Goal: Task Accomplishment & Management: Manage account settings

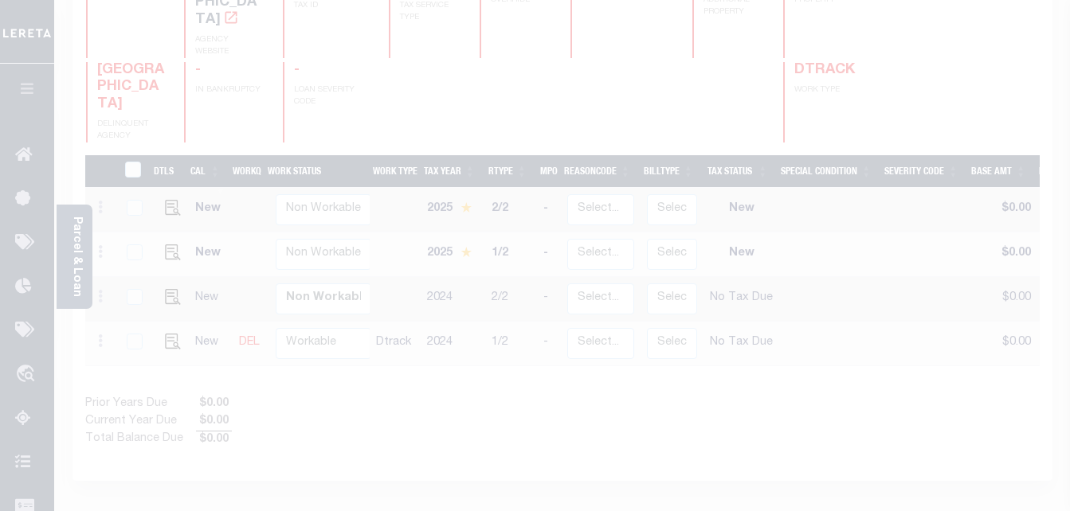
scroll to position [239, 0]
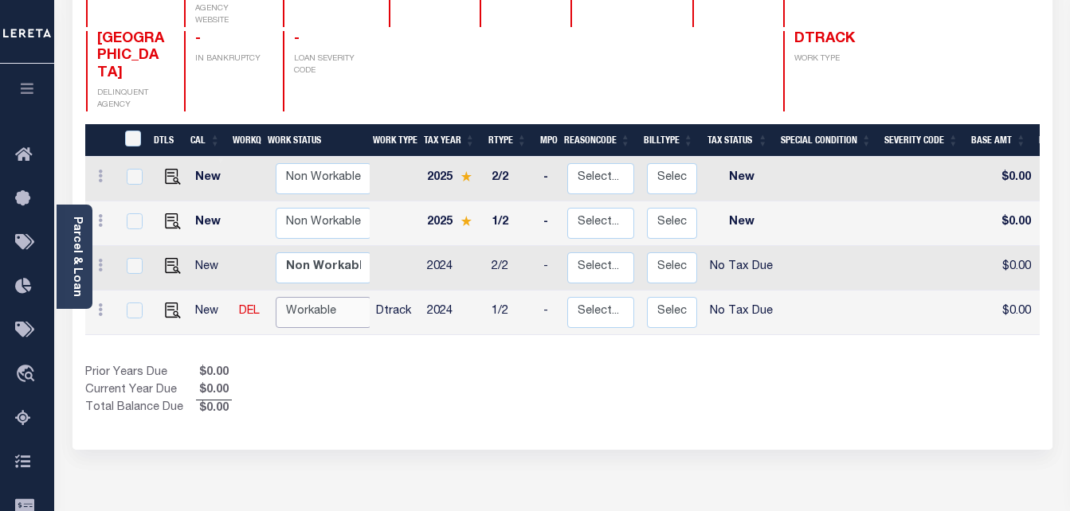
click at [313, 297] on select "Non Workable Workable" at bounding box center [324, 312] width 96 height 31
checkbox input "true"
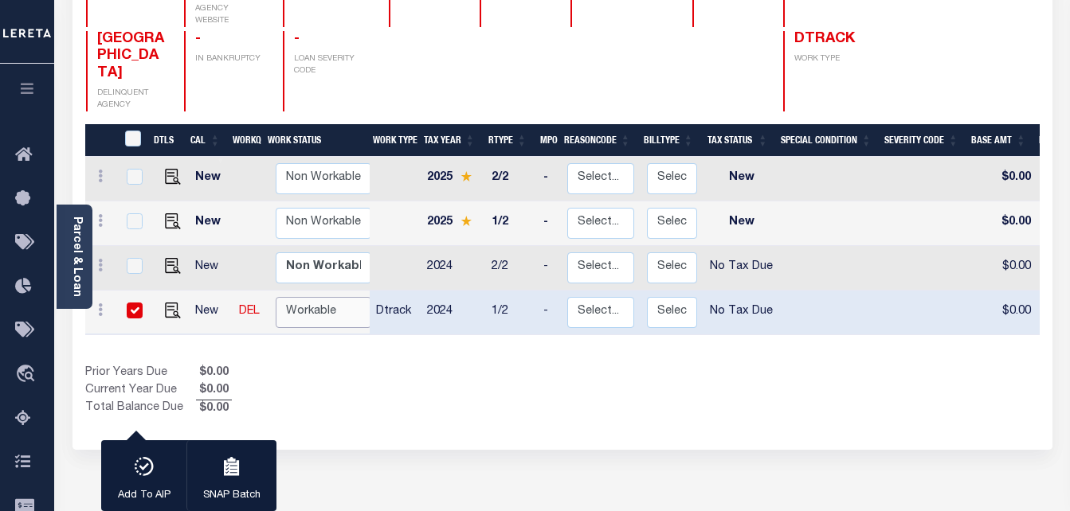
select select "true"
click at [276, 297] on select "Non Workable Workable" at bounding box center [324, 312] width 96 height 31
checkbox input "false"
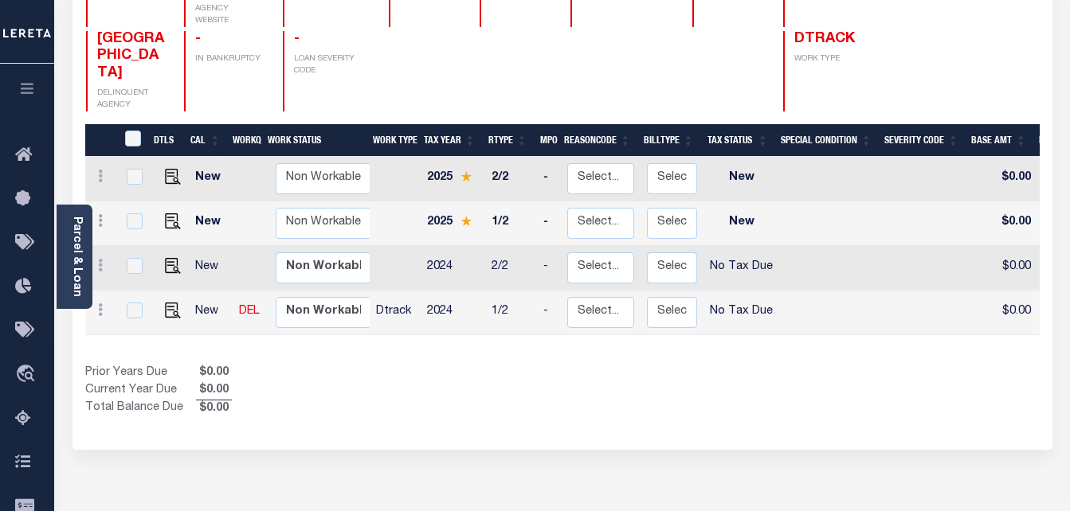
click at [498, 389] on div "1 Selected 4 Results 1 Items per page 25 50 100 CA STATE TAX ID" at bounding box center [562, 170] width 980 height 560
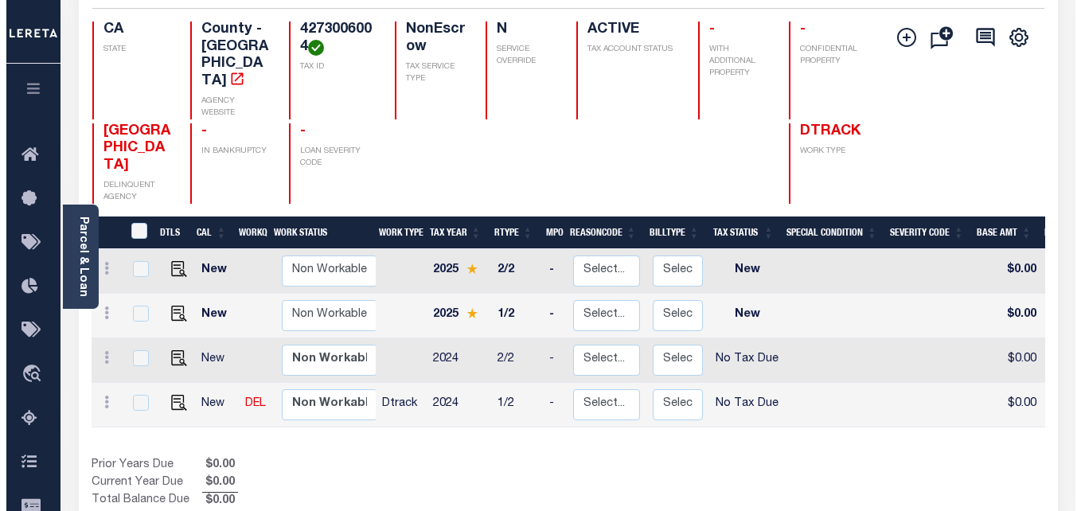
scroll to position [0, 0]
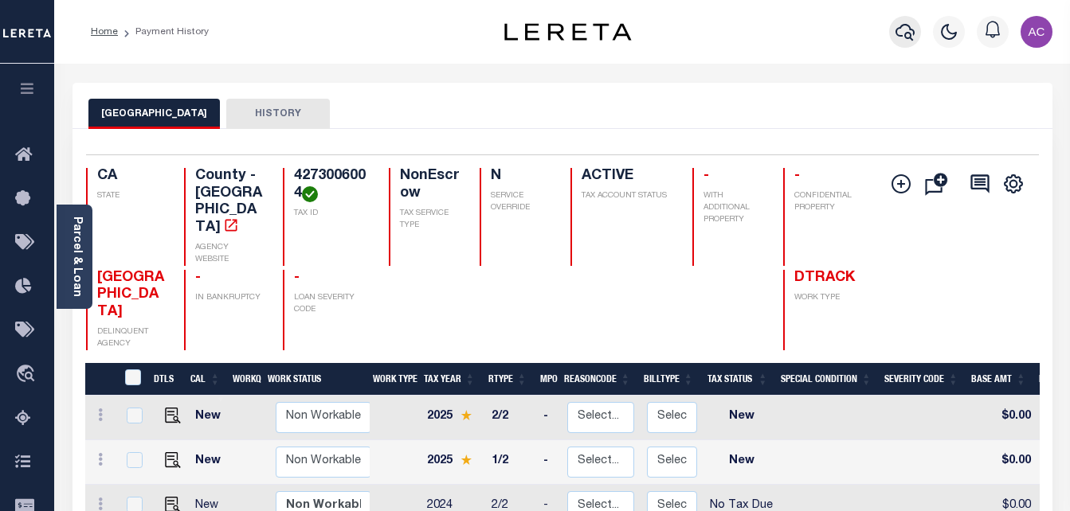
click at [905, 24] on icon "button" at bounding box center [904, 31] width 19 height 19
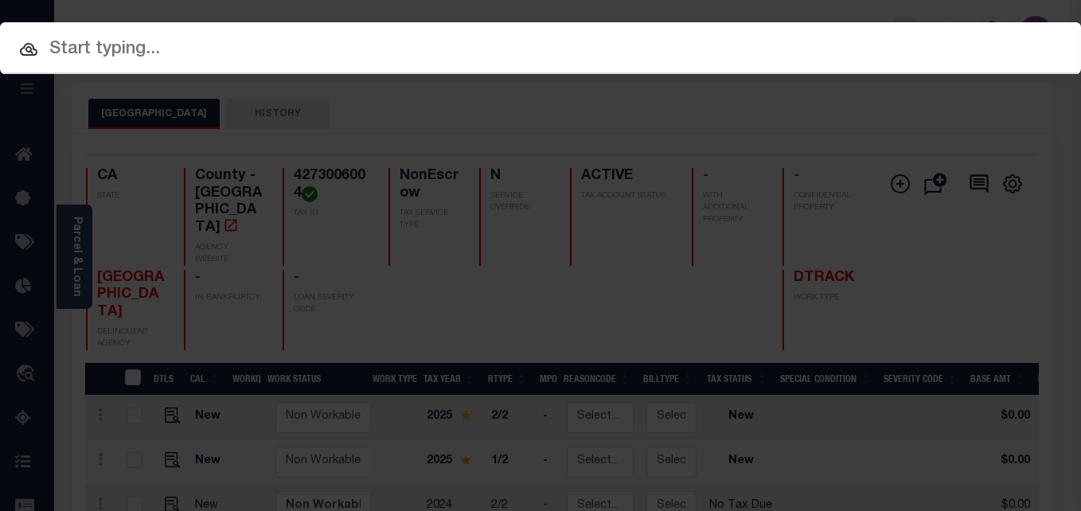
paste input "0082037182 4282029003"
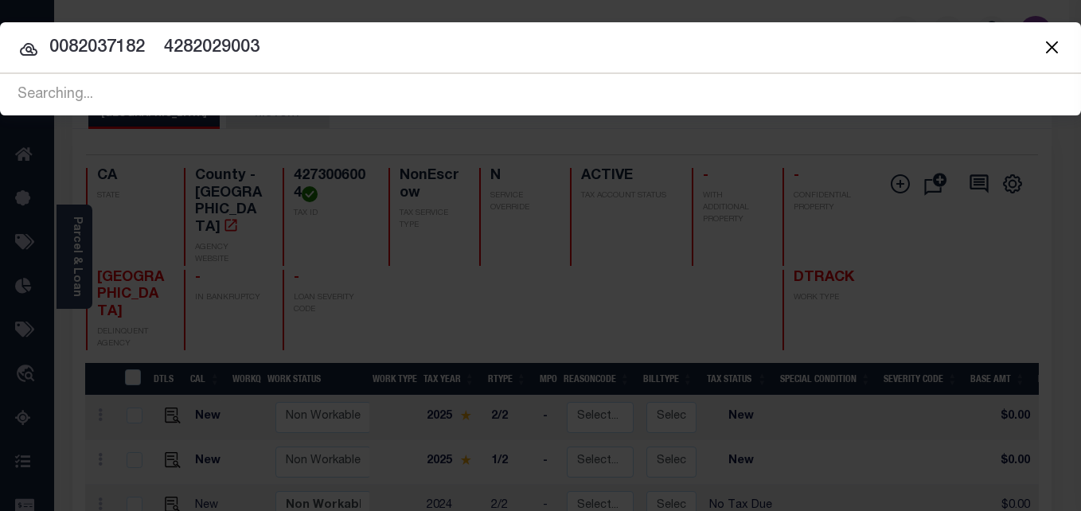
drag, startPoint x: 147, startPoint y: 47, endPoint x: 383, endPoint y: 47, distance: 235.7
click at [383, 47] on input "0082037182 4282029003" at bounding box center [540, 48] width 1081 height 28
type input "0082037182"
click at [29, 46] on icon at bounding box center [29, 49] width 18 height 13
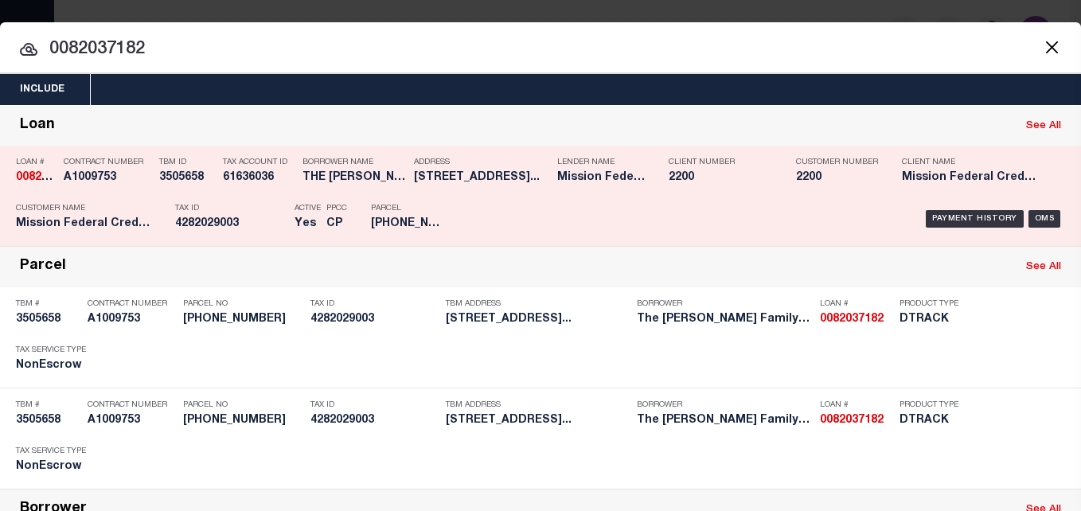
click at [356, 189] on div "Borrower Name THE TAMEZ FAMILY TRUST" at bounding box center [355, 173] width 104 height 46
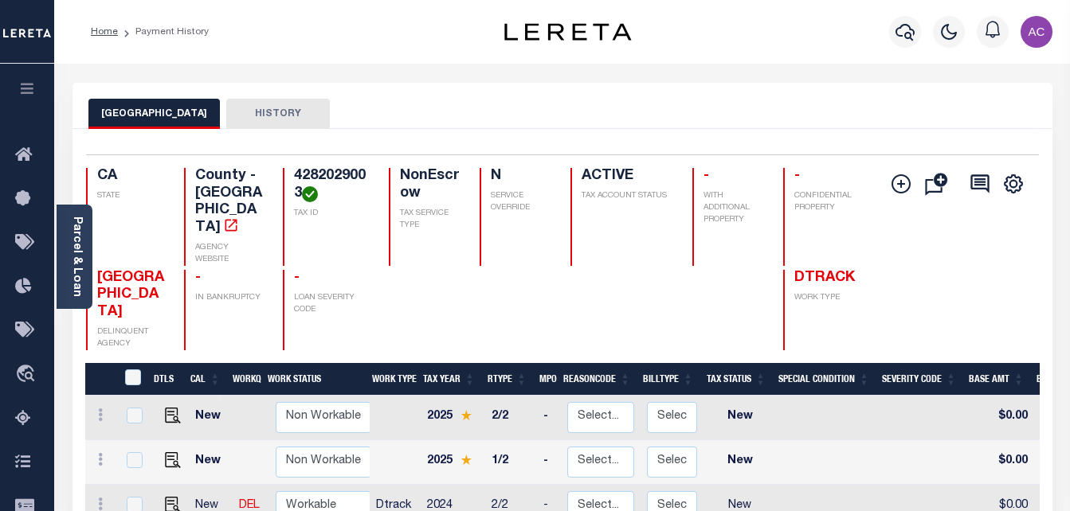
click at [80, 221] on link "Parcel & Loan" at bounding box center [76, 257] width 11 height 80
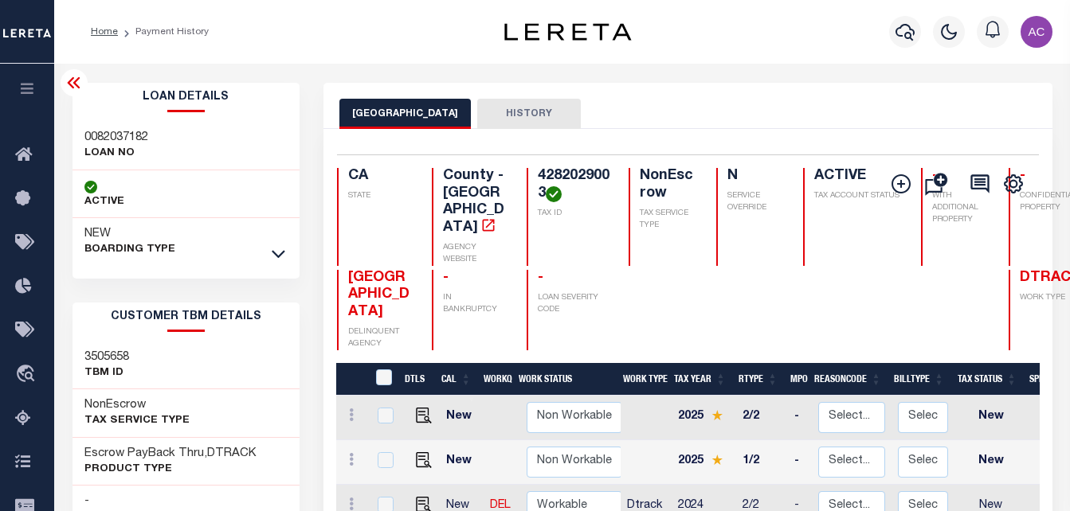
click at [290, 256] on div "NEW BOARDING TYPE" at bounding box center [185, 242] width 227 height 48
click at [276, 254] on icon at bounding box center [279, 253] width 14 height 17
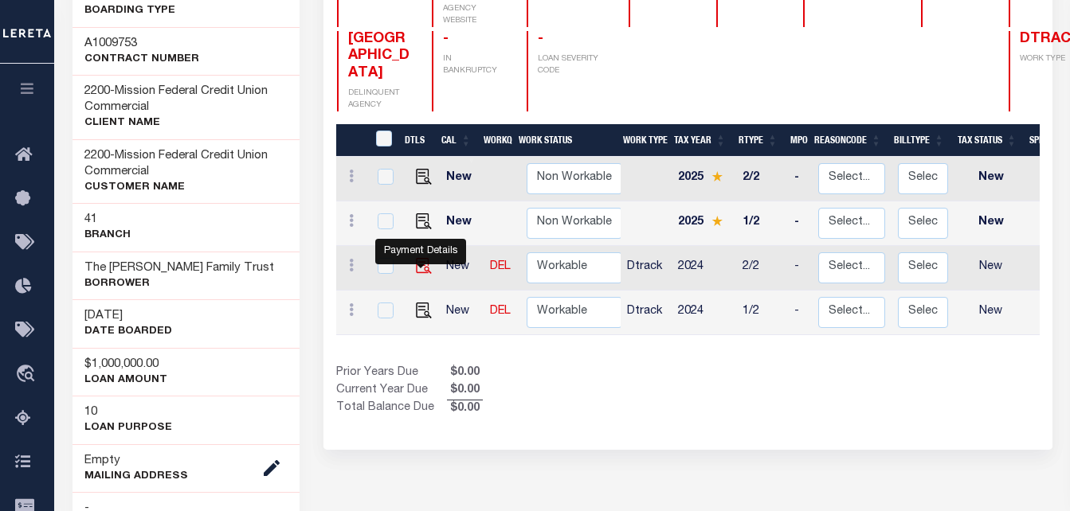
click at [423, 274] on img "" at bounding box center [424, 266] width 16 height 16
checkbox input "true"
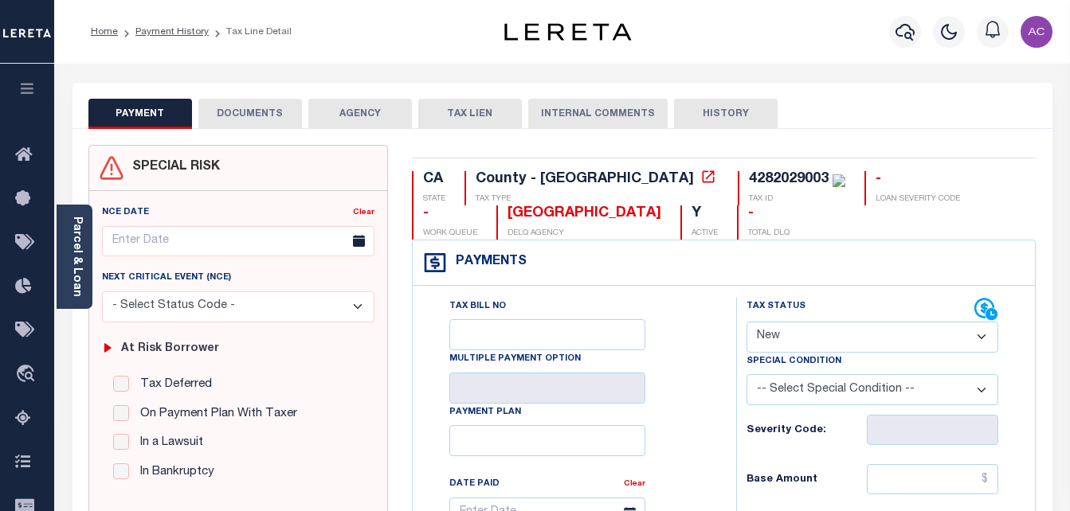
click at [792, 334] on select "- Select Status Code - Open Due/Unpaid Paid Incomplete No Tax Due Internal Refu…" at bounding box center [872, 337] width 252 height 31
select select "NTX"
click at [746, 323] on select "- Select Status Code - Open Due/Unpaid Paid Incomplete No Tax Due Internal Refu…" at bounding box center [872, 337] width 252 height 31
type input "[DATE]"
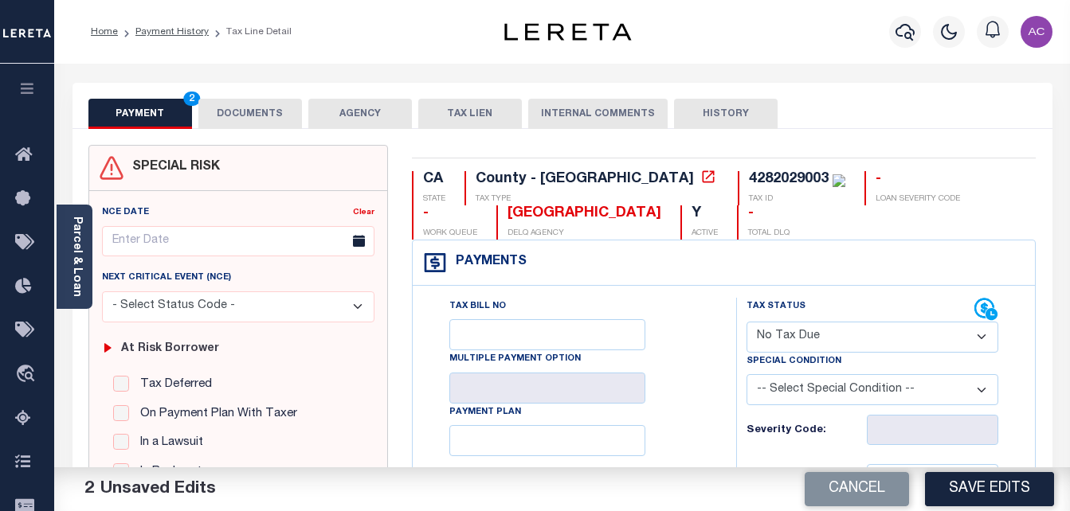
type input "$0.00"
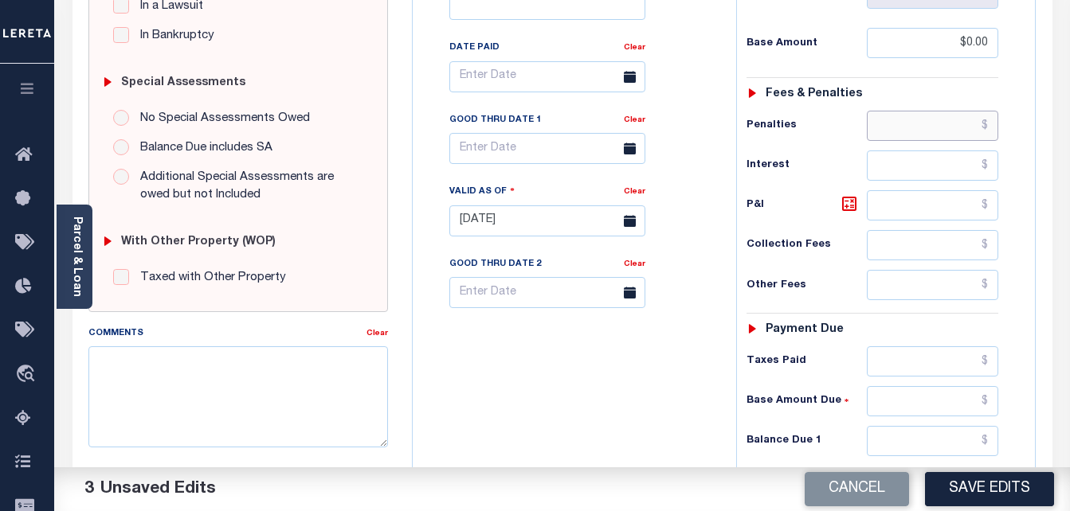
scroll to position [468, 0]
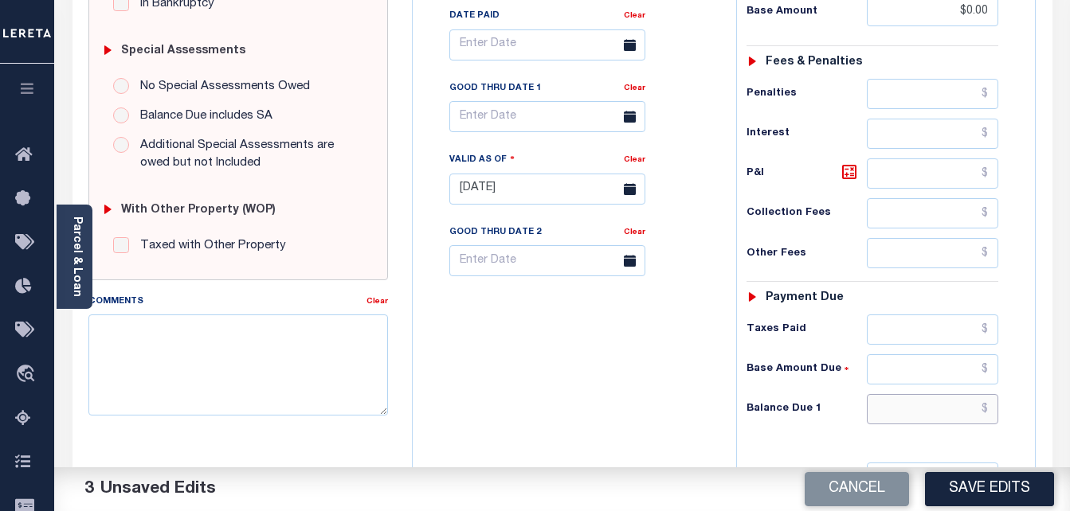
click at [904, 417] on input "text" at bounding box center [931, 409] width 131 height 30
type input "$0.00"
click at [233, 334] on textarea "Comments" at bounding box center [238, 365] width 300 height 100
paste textarea "Taxes were due prior to the loan boarding – No Liability-AC"
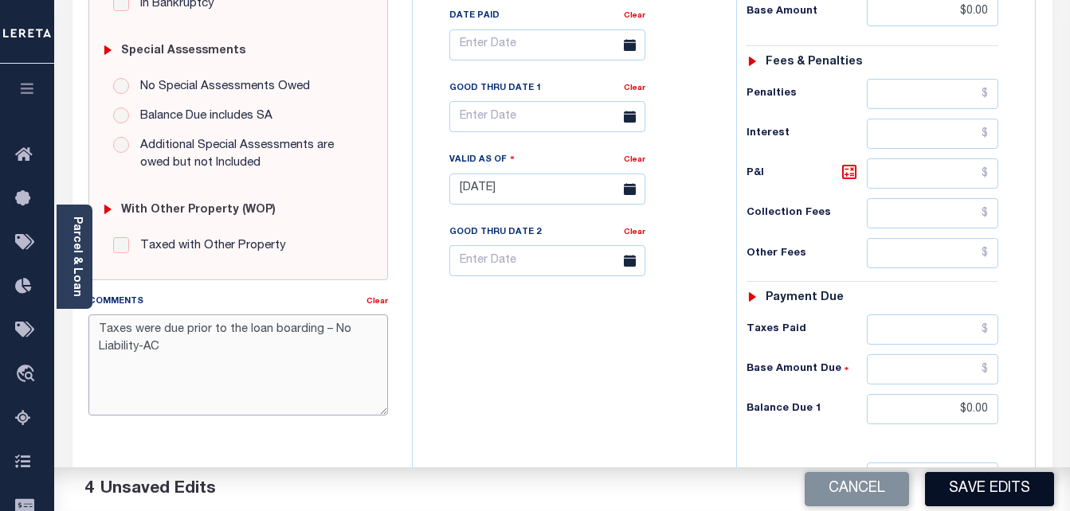
type textarea "Taxes were due prior to the loan boarding – No Liability-AC"
click at [1014, 487] on button "Save Edits" at bounding box center [989, 489] width 129 height 34
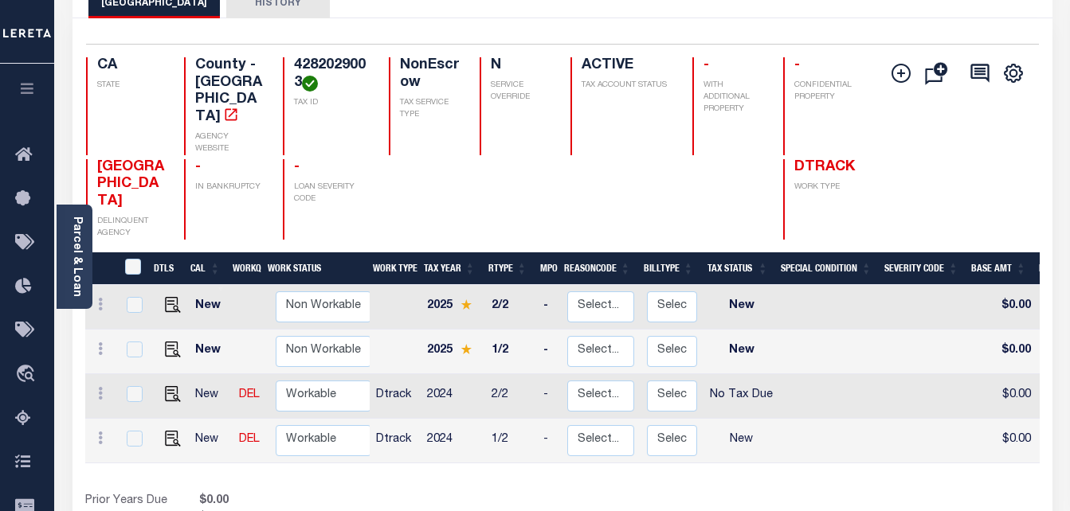
scroll to position [159, 0]
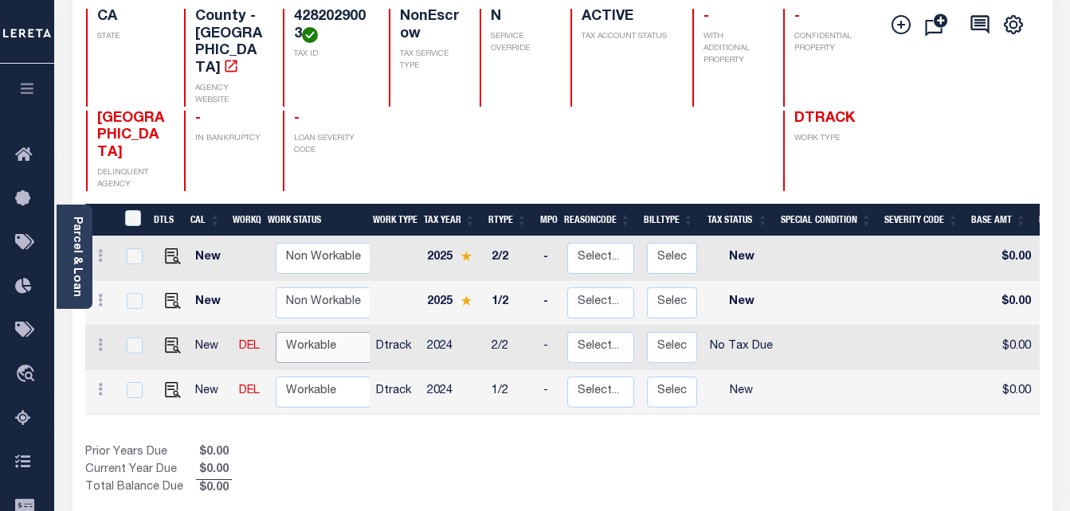
click at [315, 332] on select "Non Workable Workable" at bounding box center [324, 347] width 96 height 31
checkbox input "true"
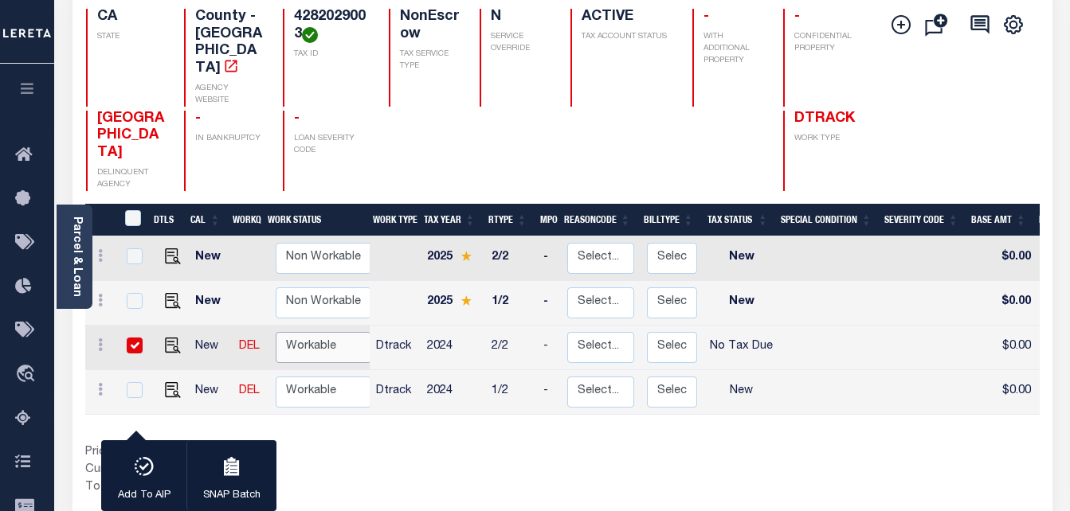
select select "true"
click at [276, 332] on select "Non Workable Workable" at bounding box center [324, 347] width 96 height 31
checkbox input "false"
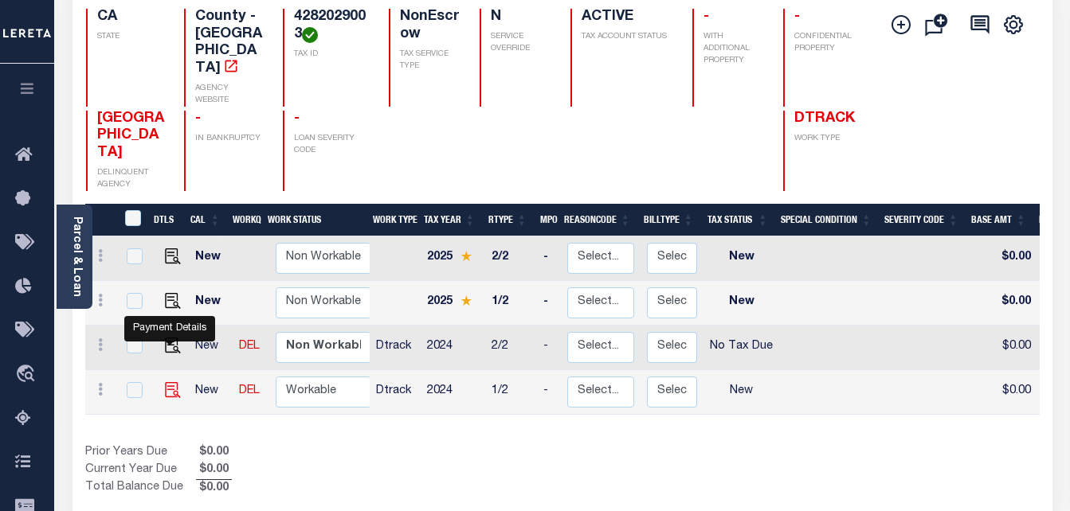
click at [170, 382] on img "" at bounding box center [173, 390] width 16 height 16
checkbox input "true"
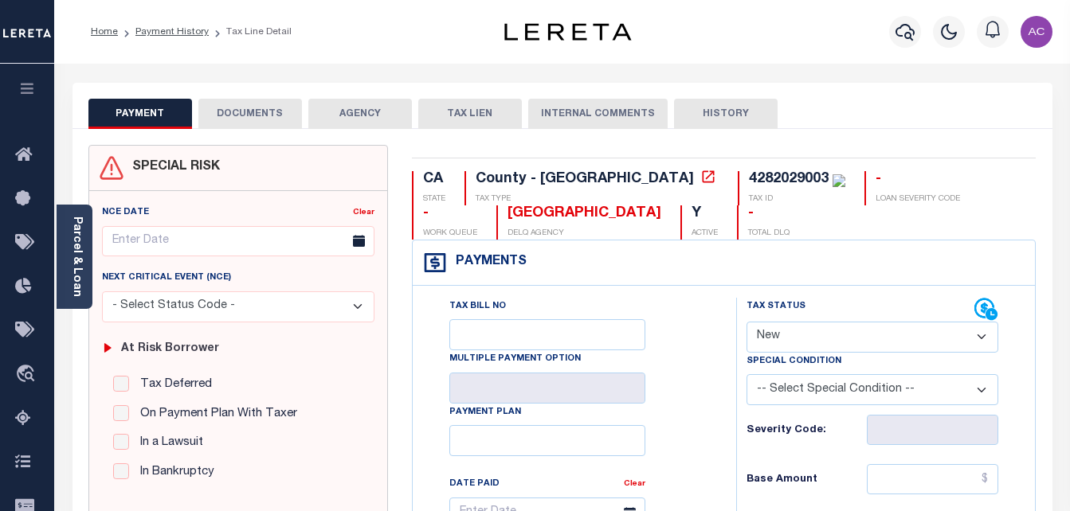
click at [831, 341] on select "- Select Status Code - Open Due/Unpaid Paid Incomplete No Tax Due Internal Refu…" at bounding box center [872, 337] width 252 height 31
select select "NTX"
click at [746, 323] on select "- Select Status Code - Open Due/Unpaid Paid Incomplete No Tax Due Internal Refu…" at bounding box center [872, 337] width 252 height 31
type input "[DATE]"
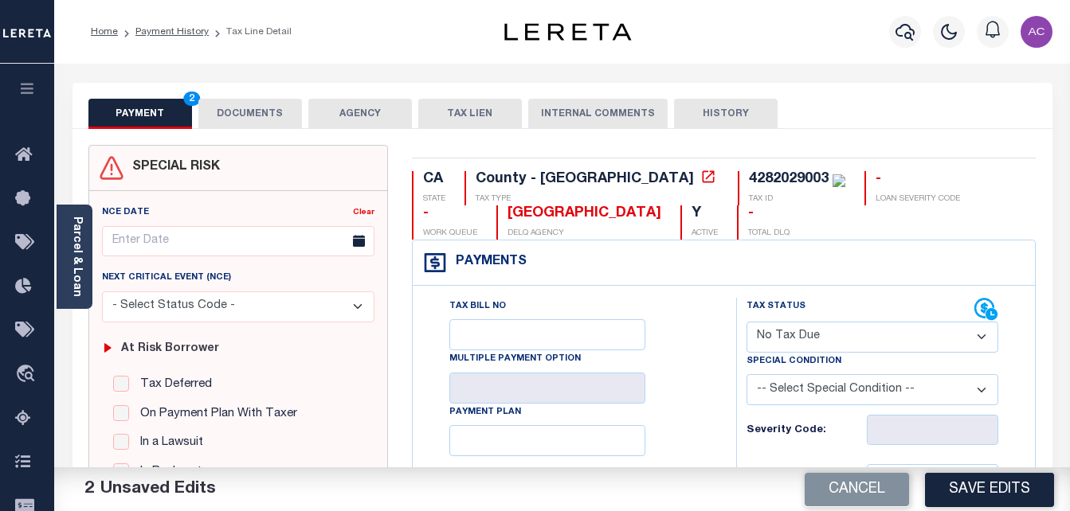
type input "$0.00"
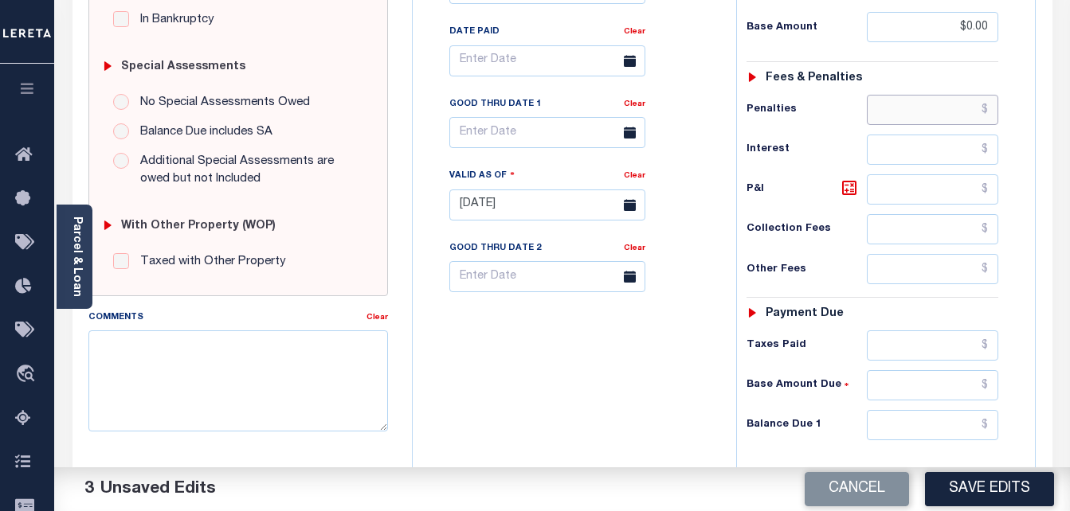
scroll to position [548, 0]
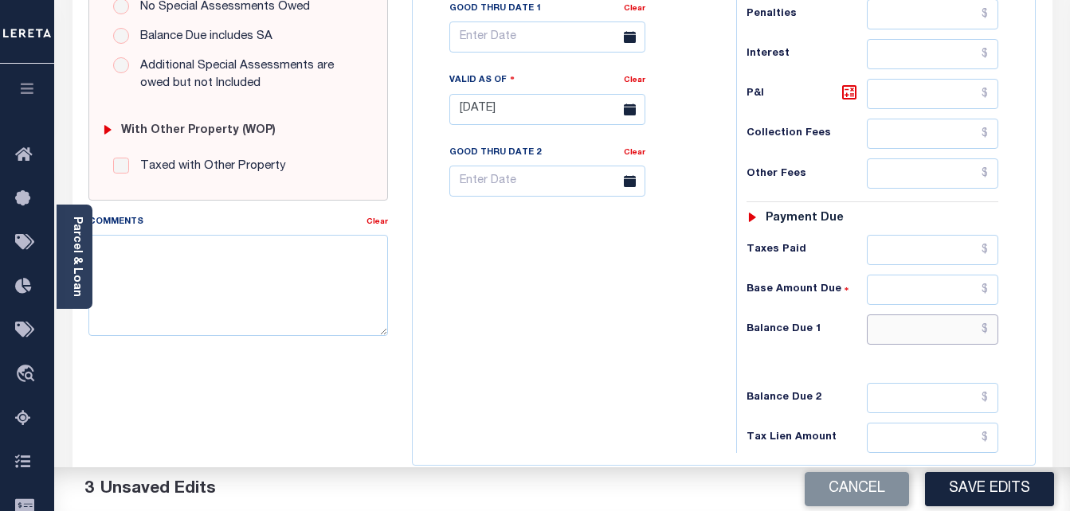
click at [903, 329] on input "text" at bounding box center [931, 330] width 131 height 30
type input "$0.00"
click at [263, 293] on textarea "Comments" at bounding box center [238, 285] width 300 height 100
paste textarea "Taxes were due prior to the loan boarding – No Liability-AC"
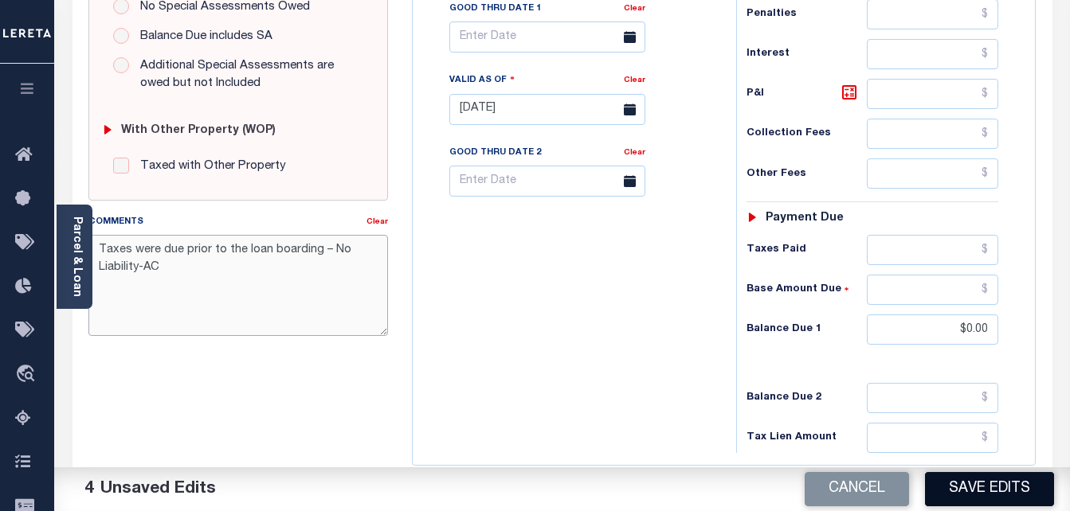
type textarea "Taxes were due prior to the loan boarding – No Liability-AC"
click at [992, 478] on button "Save Edits" at bounding box center [989, 489] width 129 height 34
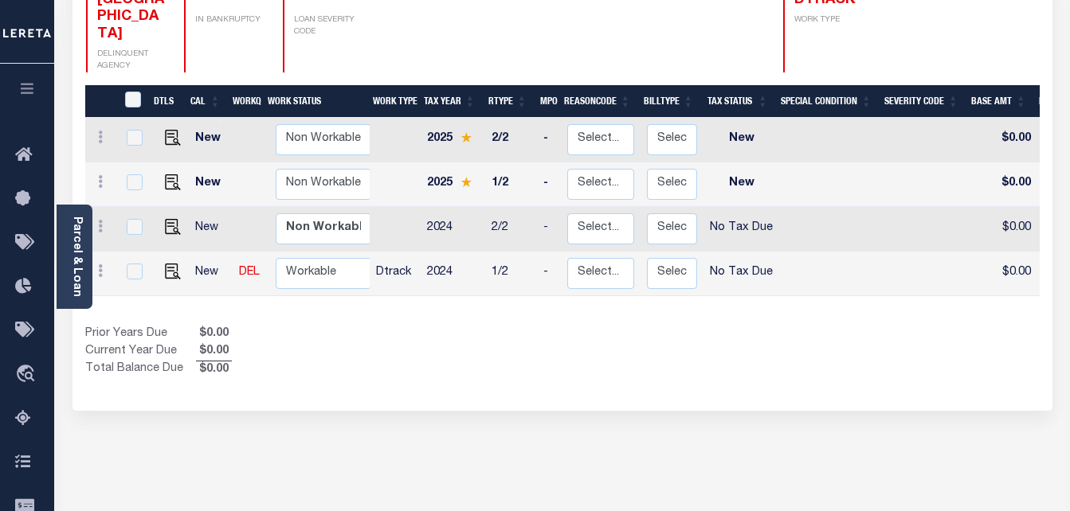
scroll to position [319, 0]
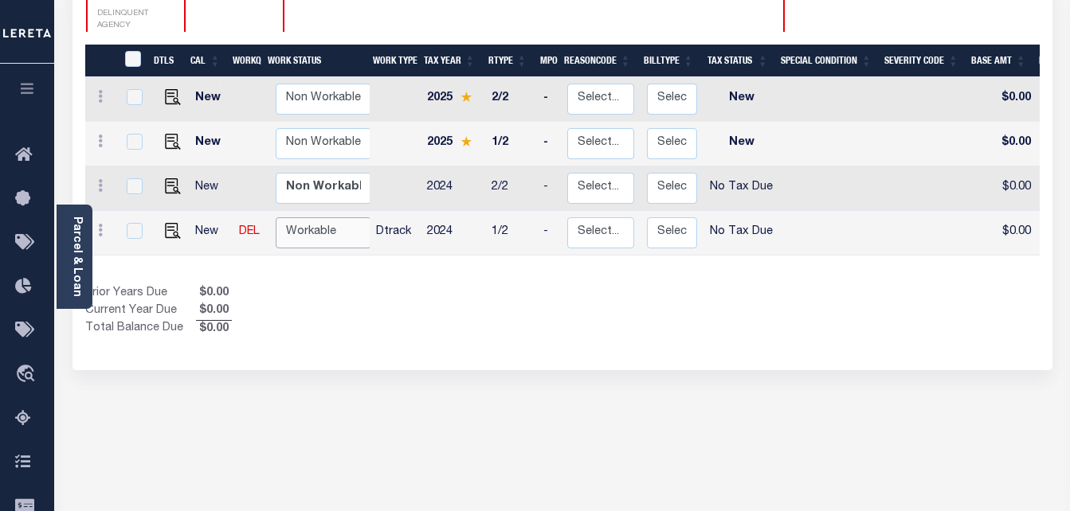
click at [315, 217] on select "Non Workable Workable" at bounding box center [324, 232] width 96 height 31
checkbox input "true"
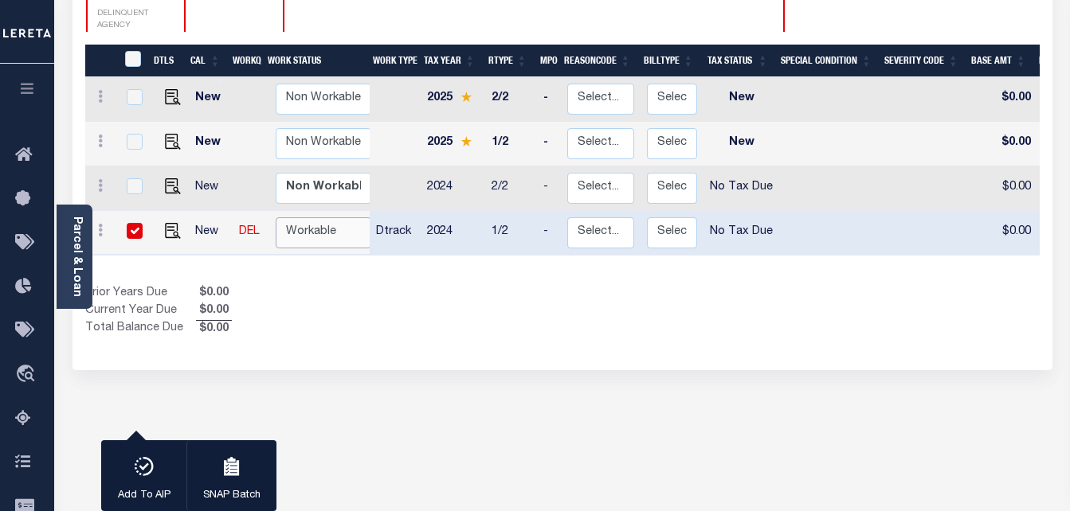
select select "true"
click at [276, 217] on select "Non Workable Workable" at bounding box center [324, 232] width 96 height 31
checkbox input "false"
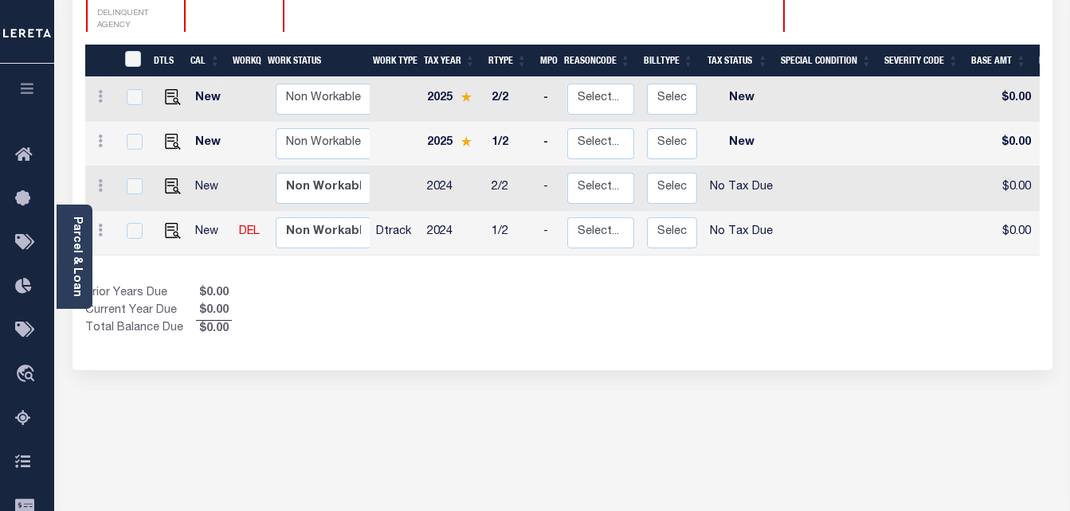
click at [385, 324] on div "1 Selected 4 Results 1 Items per page 25 50 100 CA STATE TAX ID" at bounding box center [562, 90] width 980 height 560
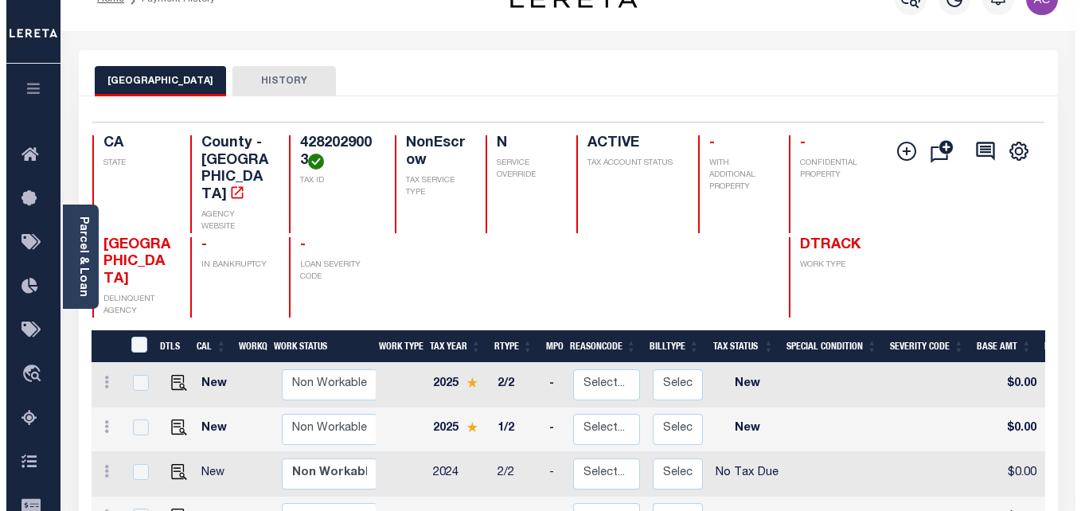
scroll to position [0, 0]
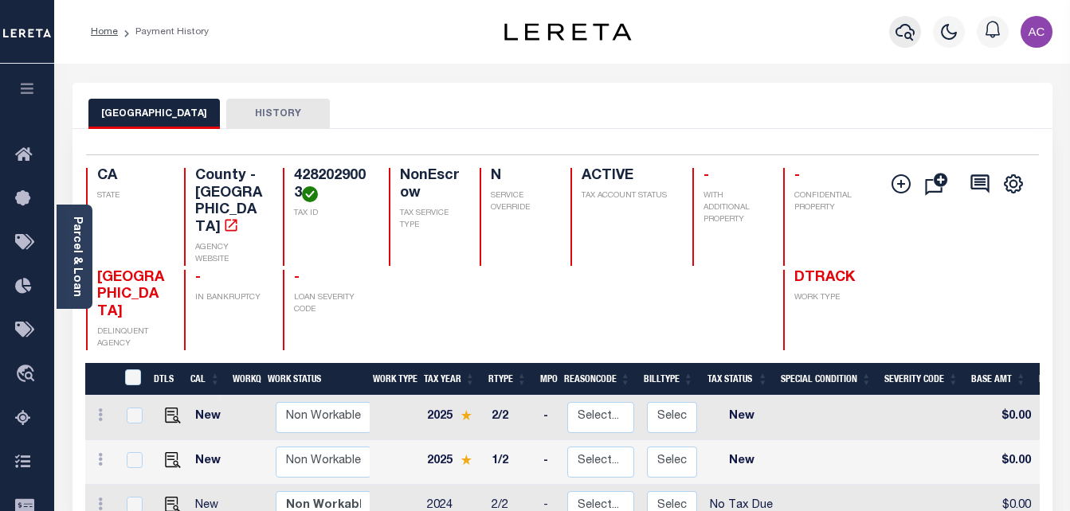
click at [900, 33] on icon "button" at bounding box center [904, 31] width 19 height 19
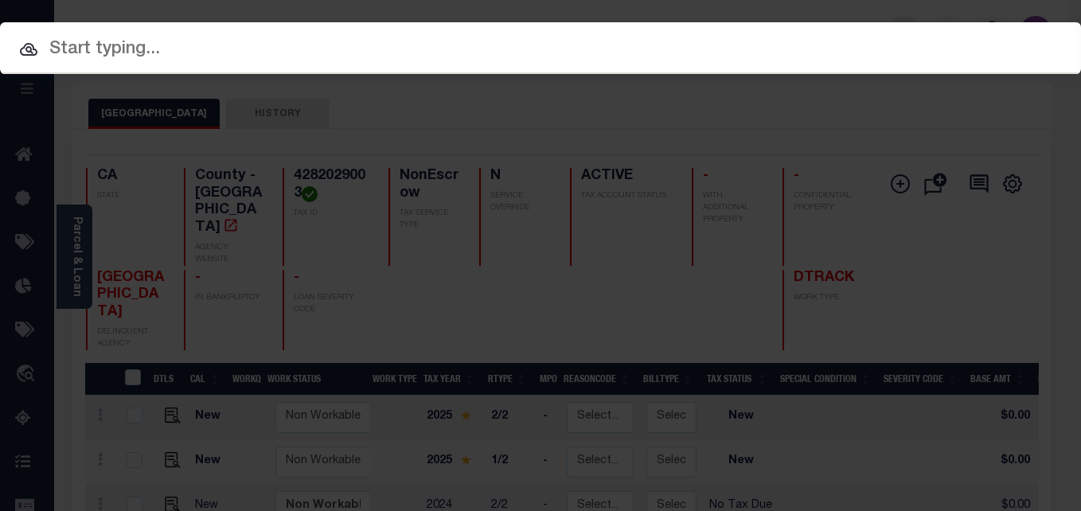
paste input "0082036415 4312401000"
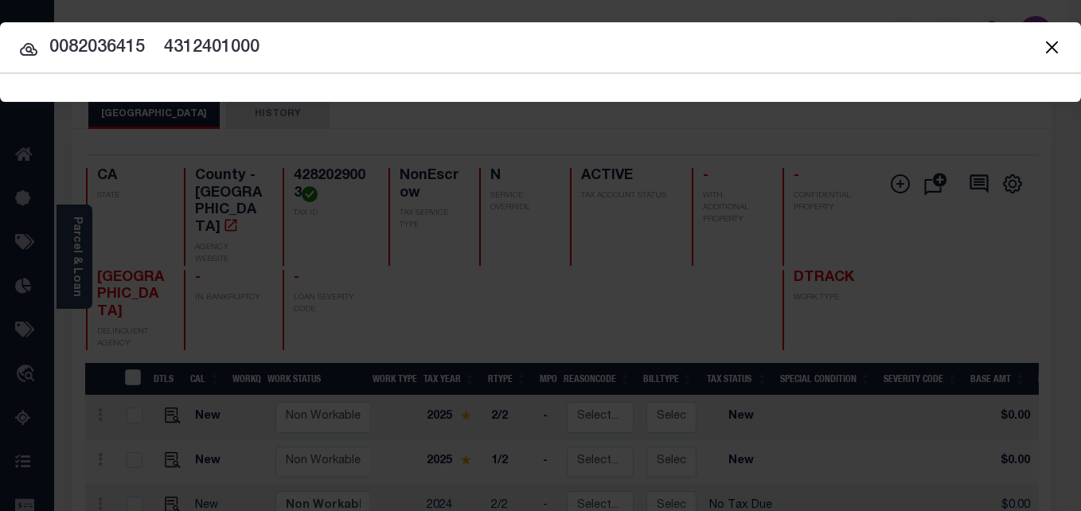
drag, startPoint x: 147, startPoint y: 46, endPoint x: 407, endPoint y: 54, distance: 259.7
click at [407, 54] on input "0082036415 4312401000" at bounding box center [540, 48] width 1081 height 28
click at [16, 46] on input "0082036415" at bounding box center [540, 48] width 1081 height 28
type input "0082036415"
click at [24, 53] on icon at bounding box center [28, 49] width 19 height 19
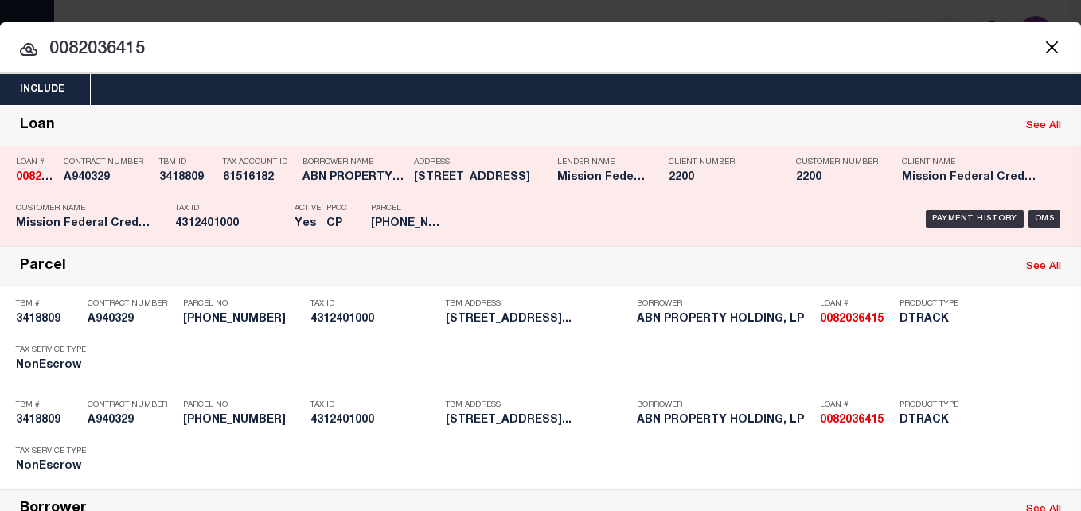
click at [245, 163] on p "Tax Account ID" at bounding box center [259, 163] width 72 height 10
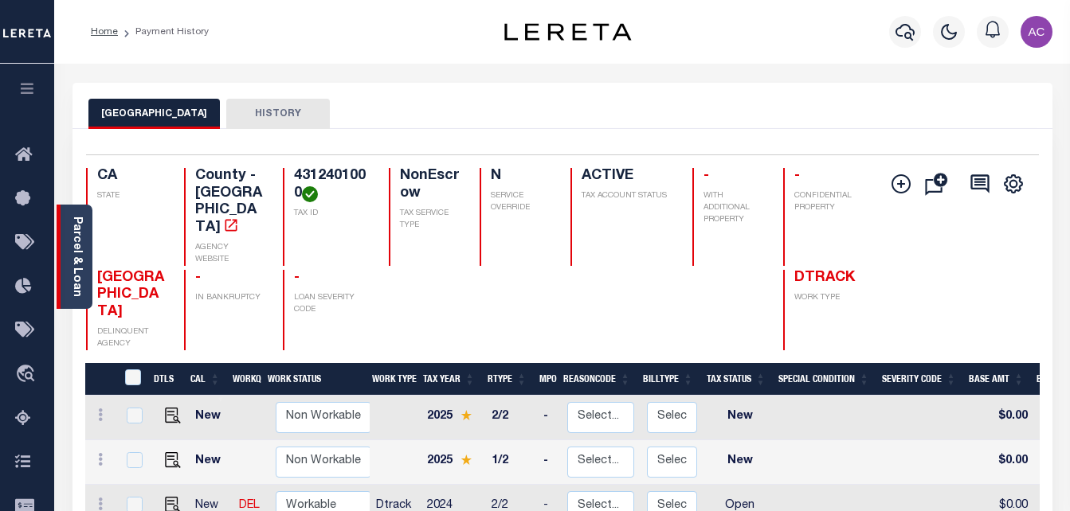
click at [83, 219] on div "Parcel & Loan" at bounding box center [75, 257] width 36 height 104
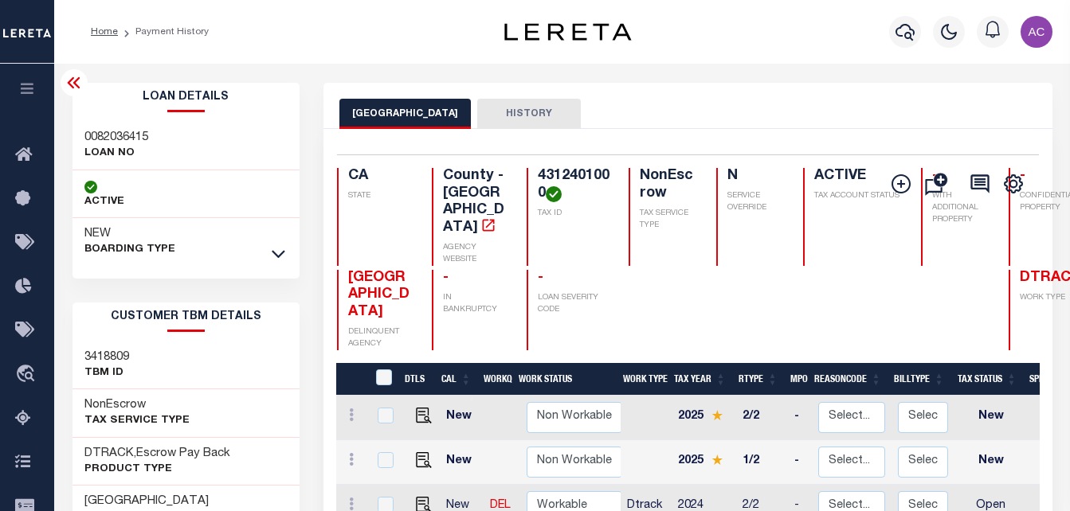
click at [269, 256] on link at bounding box center [278, 253] width 18 height 11
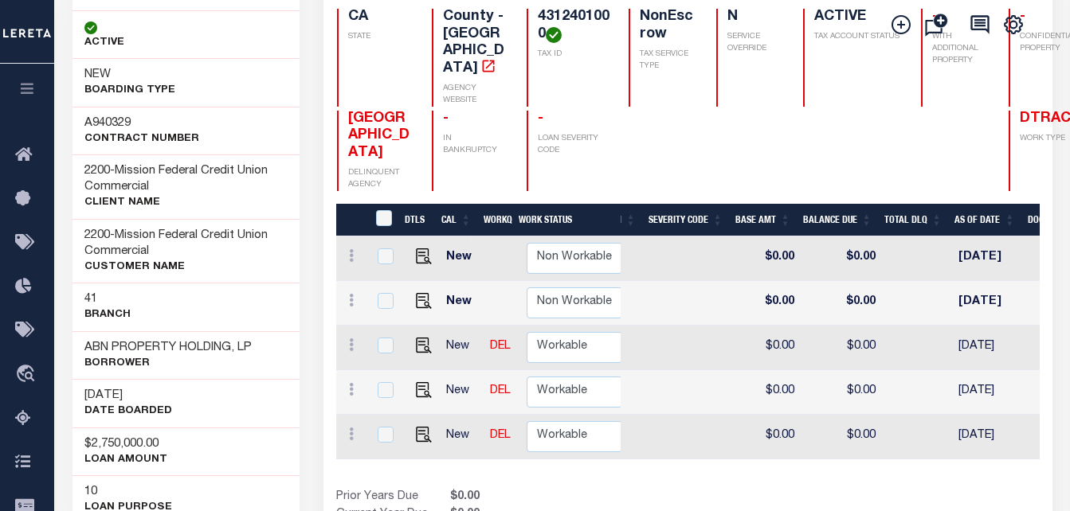
scroll to position [0, 846]
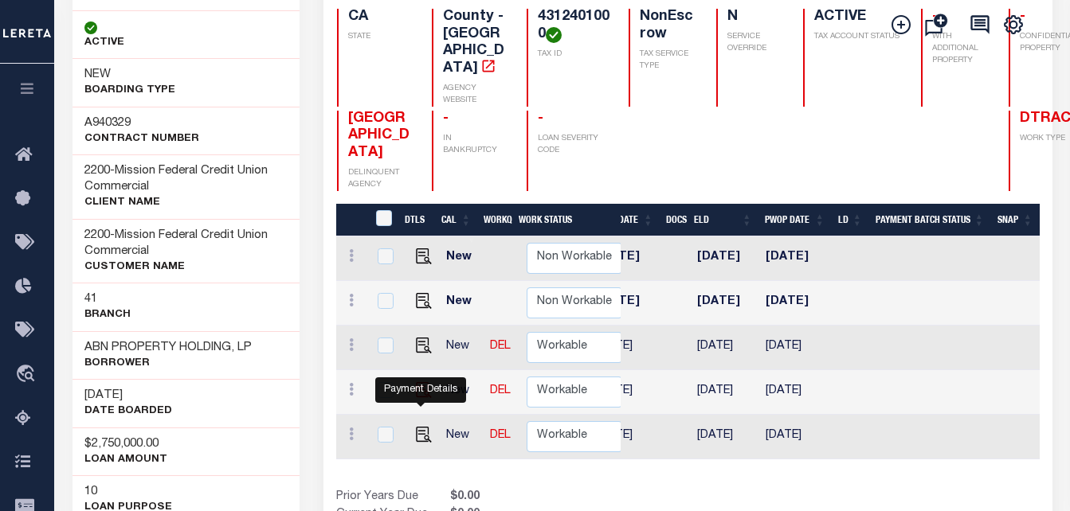
click at [420, 386] on img "" at bounding box center [424, 390] width 16 height 16
checkbox input "true"
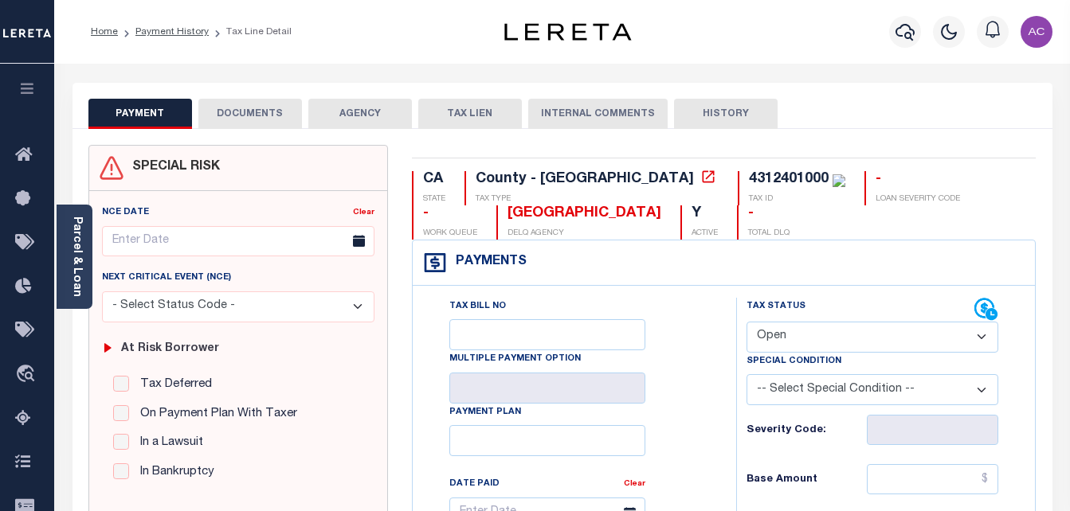
click at [831, 337] on select "- Select Status Code - Open Due/Unpaid Paid Incomplete No Tax Due Internal Refu…" at bounding box center [872, 337] width 252 height 31
select select "NTX"
click at [746, 323] on select "- Select Status Code - Open Due/Unpaid Paid Incomplete No Tax Due Internal Refu…" at bounding box center [872, 337] width 252 height 31
type input "[DATE]"
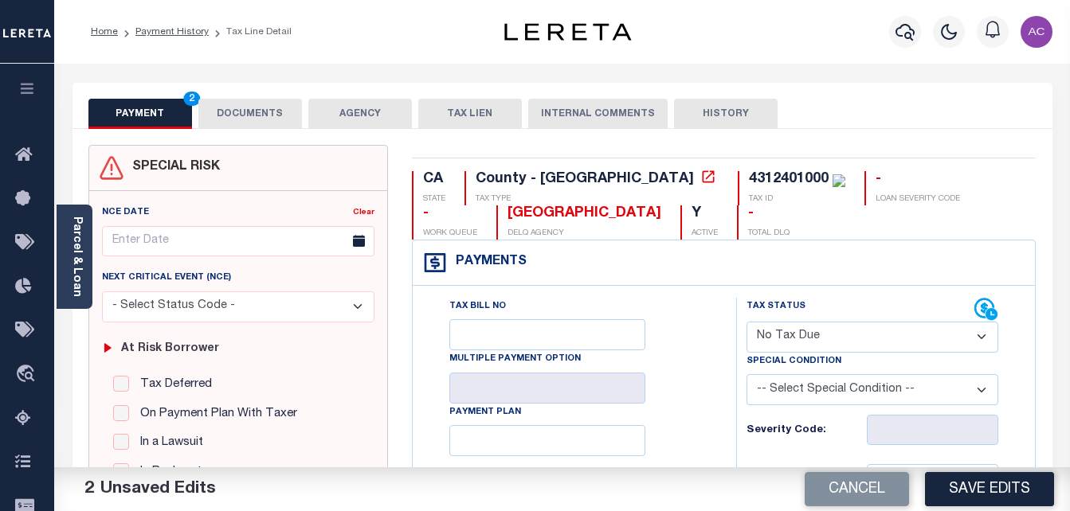
type input "$0.00"
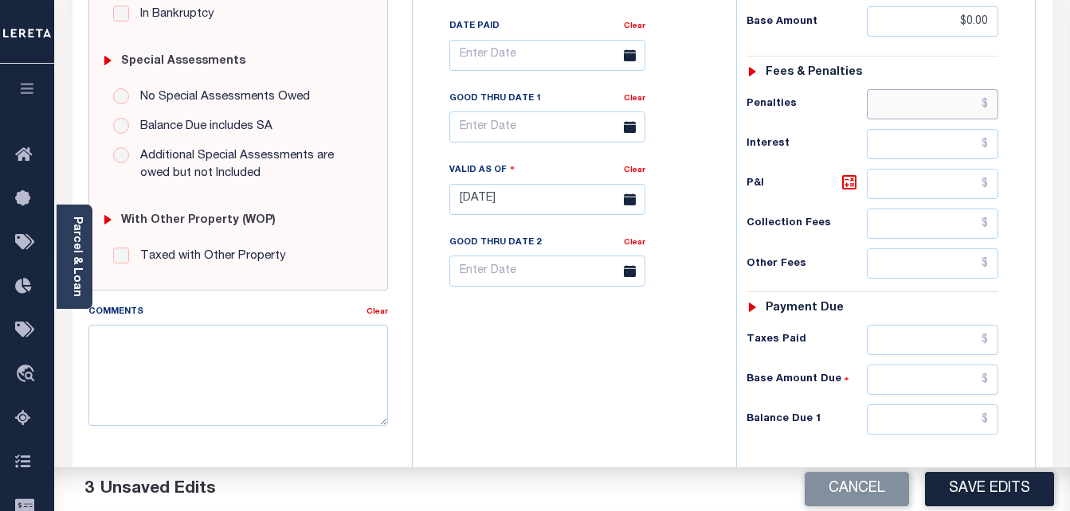
scroll to position [468, 0]
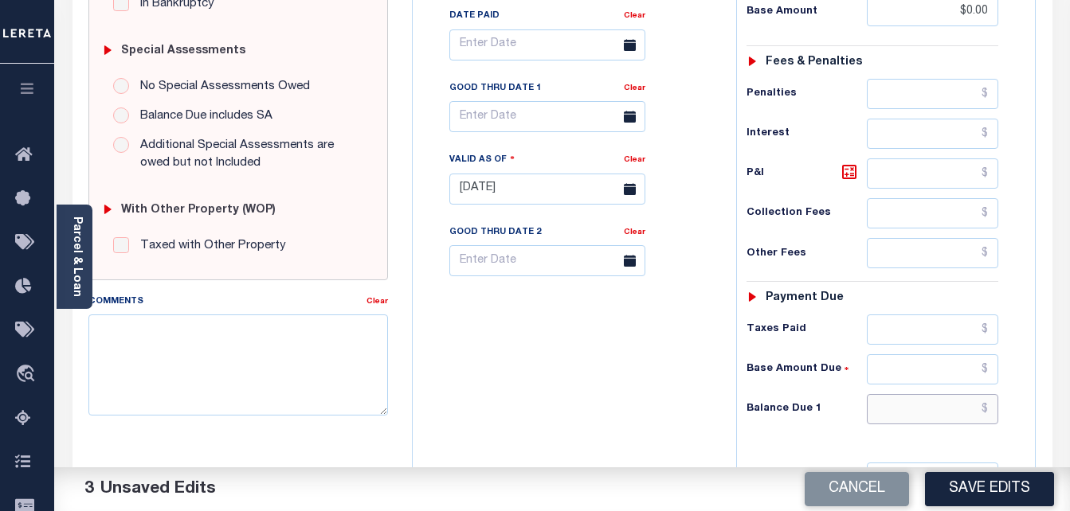
click at [896, 406] on input "text" at bounding box center [931, 409] width 131 height 30
type input "$0.00"
click at [163, 346] on textarea "Comments" at bounding box center [238, 365] width 300 height 100
type textarea "v"
paste textarea "Taxes were due prior to the loan boarding – No Liability-AC"
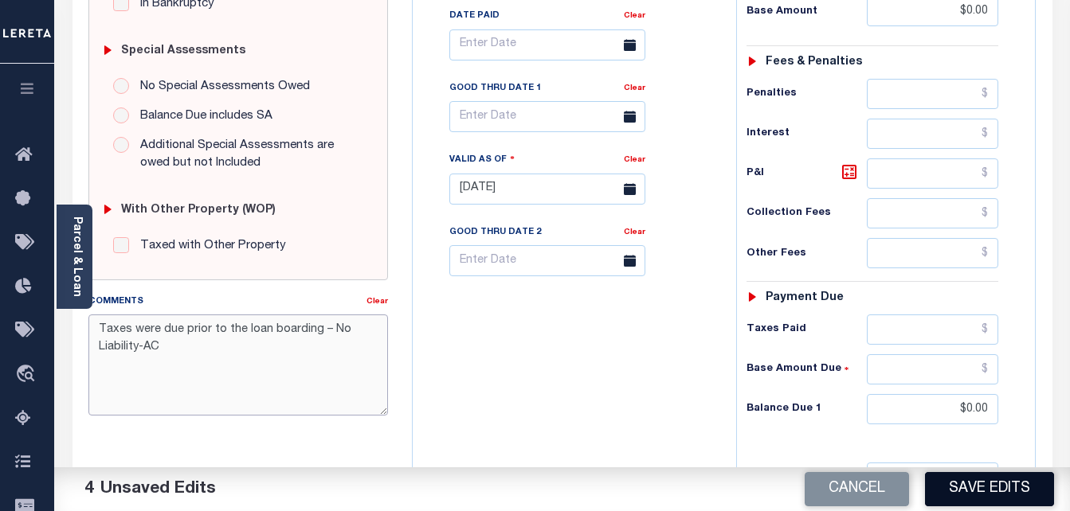
type textarea "Taxes were due prior to the loan boarding – No Liability-AC"
click at [976, 487] on button "Save Edits" at bounding box center [989, 489] width 129 height 34
checkbox input "false"
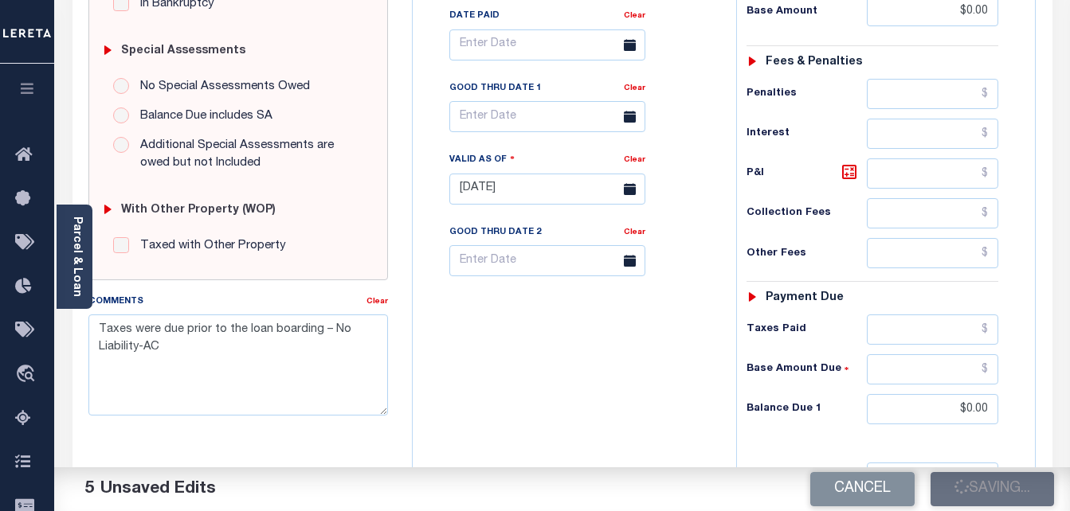
type input "$0"
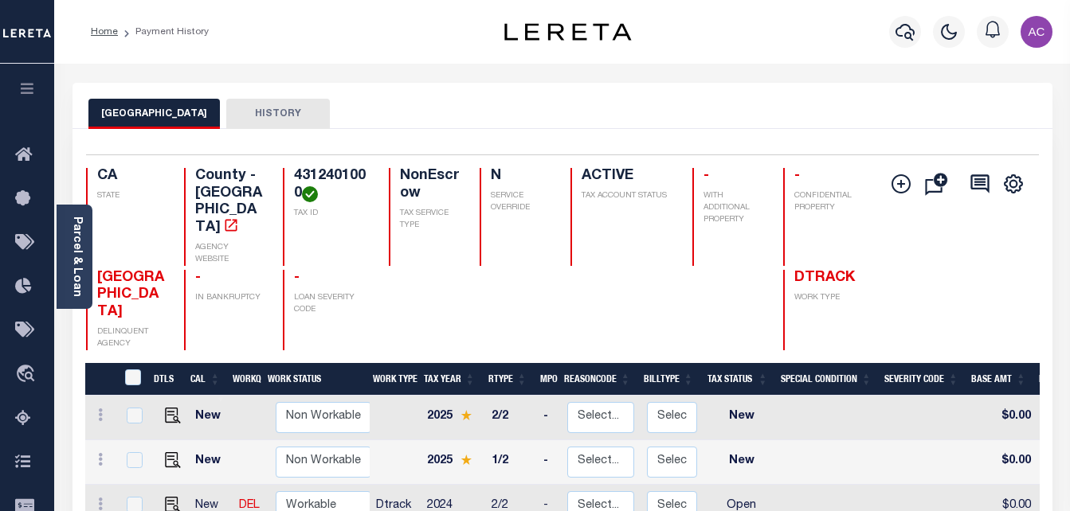
scroll to position [239, 0]
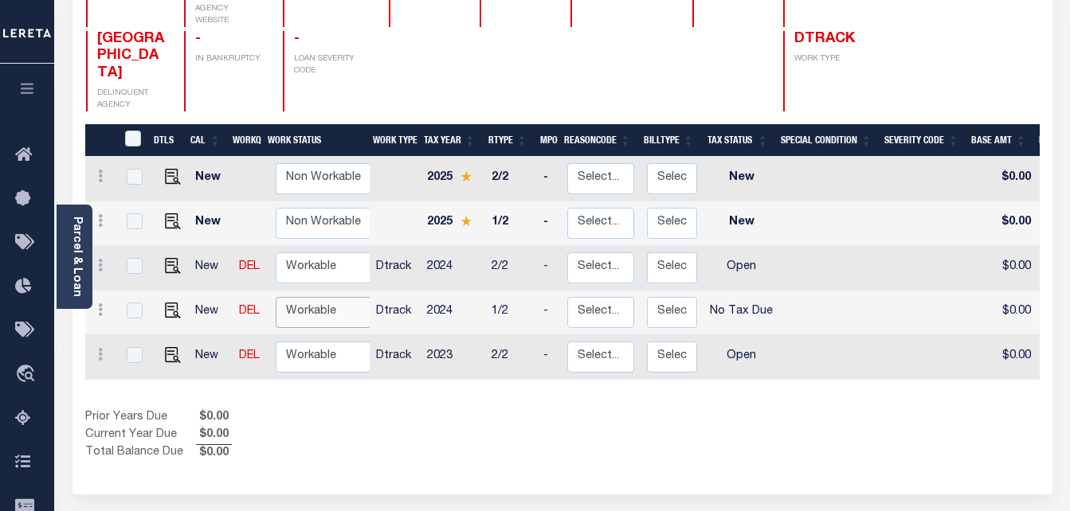
click at [296, 297] on select "Non Workable Workable" at bounding box center [324, 312] width 96 height 31
checkbox input "true"
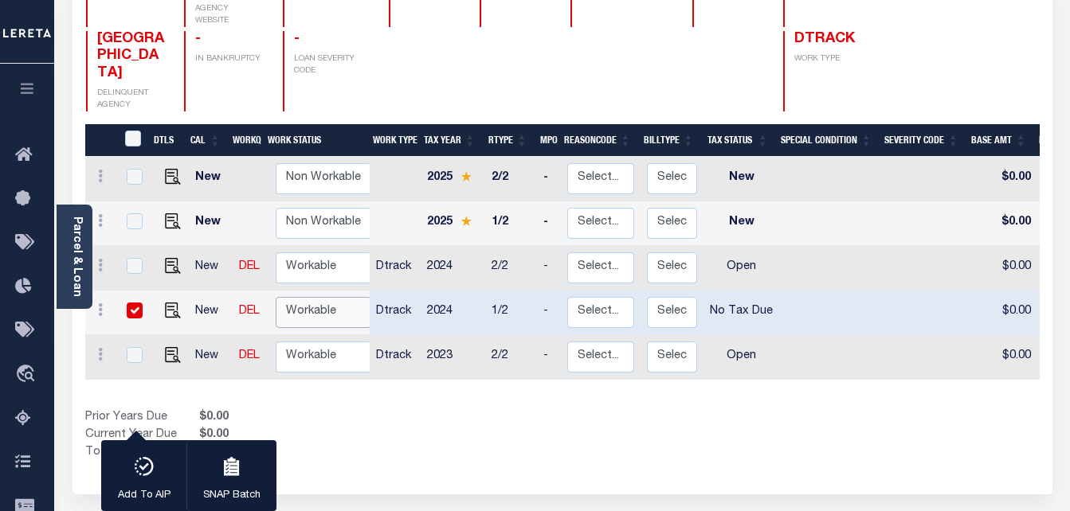
select select "true"
click at [276, 297] on select "Non Workable Workable" at bounding box center [324, 312] width 96 height 31
checkbox input "false"
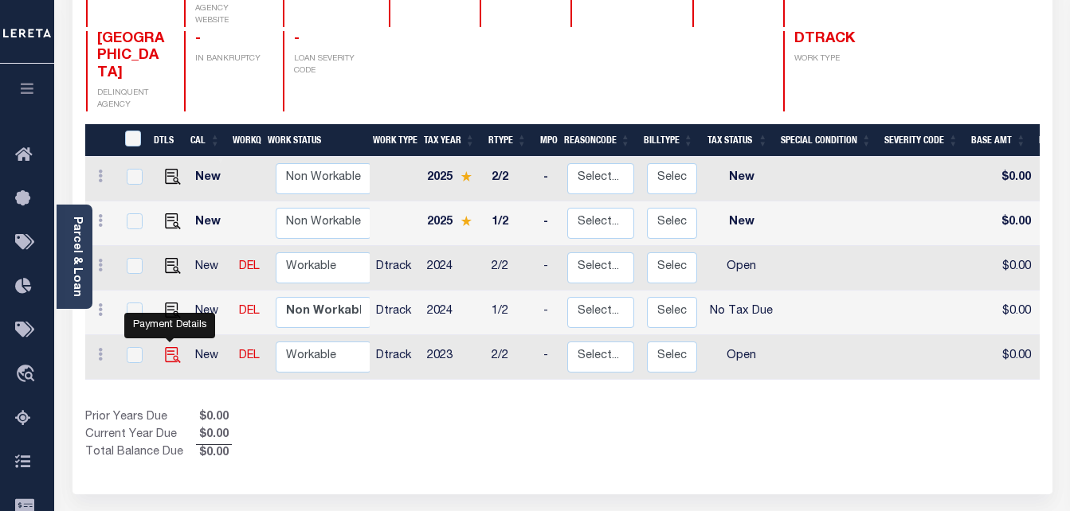
click at [166, 347] on img "" at bounding box center [173, 355] width 16 height 16
checkbox input "true"
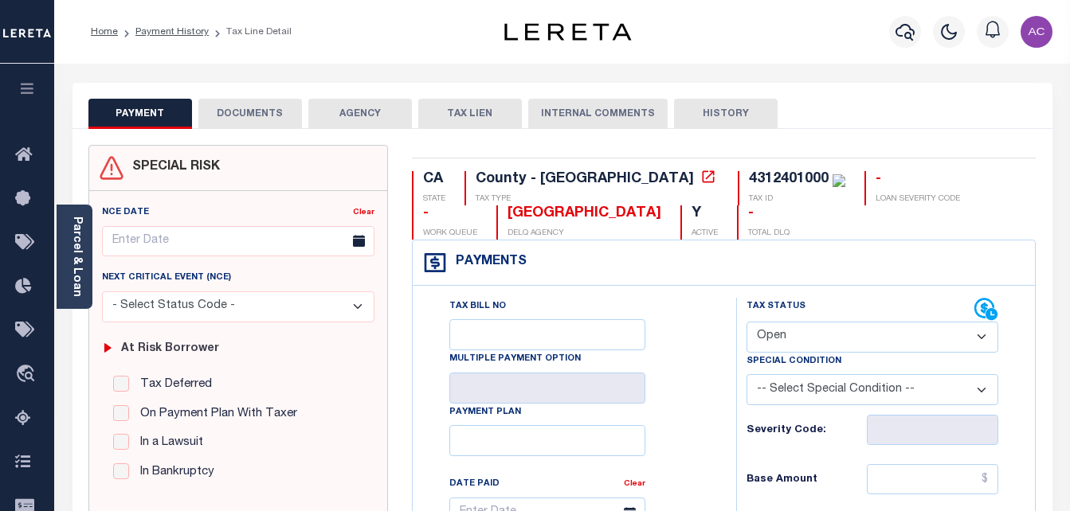
click at [816, 342] on select "- Select Status Code - Open Due/Unpaid Paid Incomplete No Tax Due Internal Refu…" at bounding box center [872, 337] width 252 height 31
select select "NTX"
click at [746, 323] on select "- Select Status Code - Open Due/Unpaid Paid Incomplete No Tax Due Internal Refu…" at bounding box center [872, 337] width 252 height 31
type input "[DATE]"
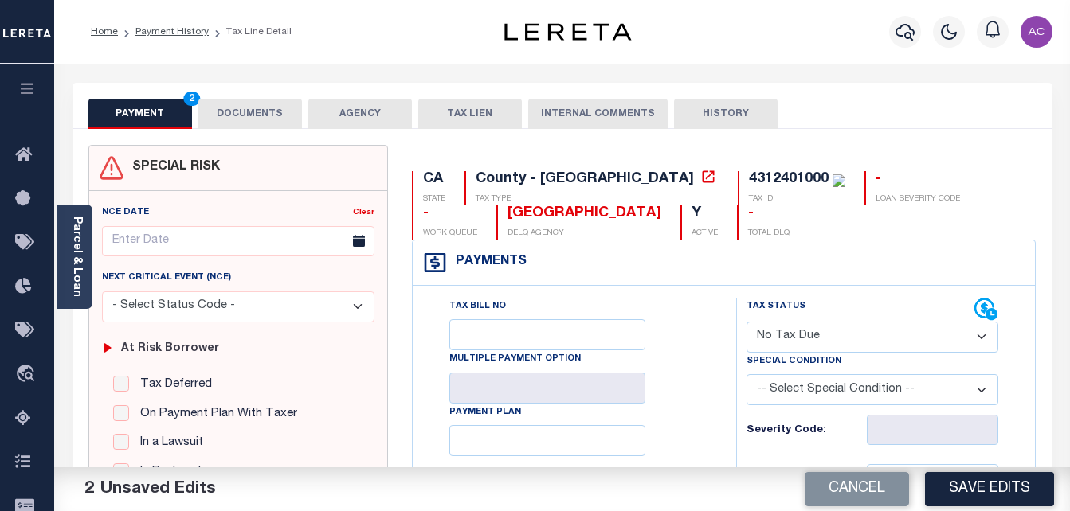
type input "$0.00"
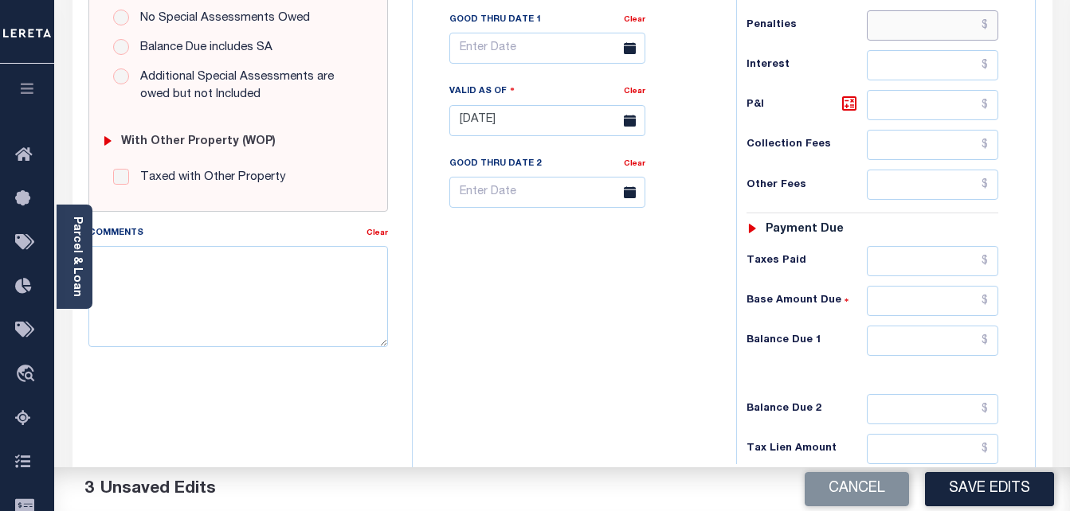
scroll to position [548, 0]
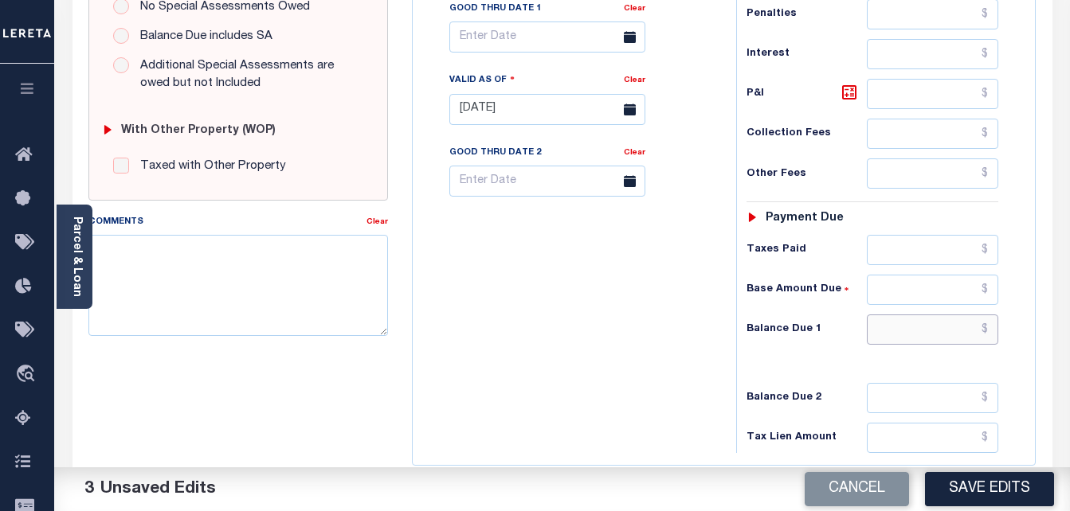
click at [901, 337] on input "text" at bounding box center [931, 330] width 131 height 30
type input "$0.00"
click at [389, 276] on div "Comments Clear" at bounding box center [238, 280] width 324 height 135
click at [315, 277] on textarea "Comments" at bounding box center [238, 285] width 300 height 100
paste textarea "Taxes were due prior to the loan boarding – No Liability-AC"
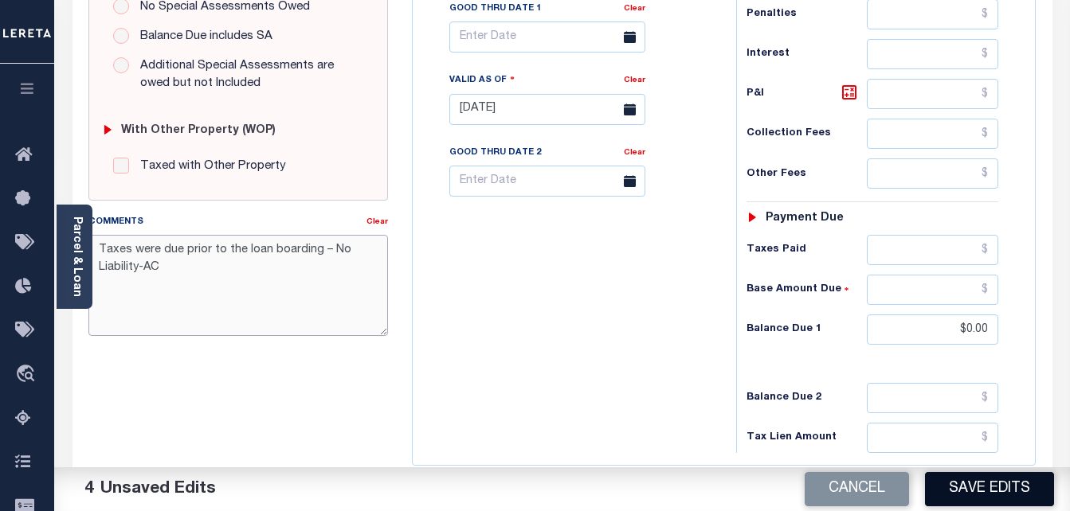
type textarea "Taxes were due prior to the loan boarding – No Liability-AC"
click at [1003, 480] on button "Save Edits" at bounding box center [989, 489] width 129 height 34
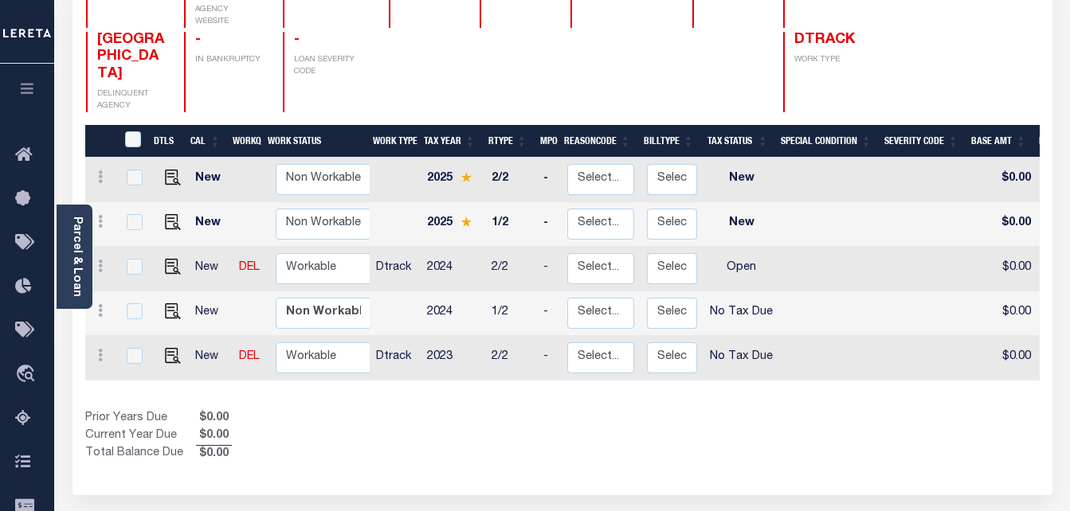
scroll to position [239, 0]
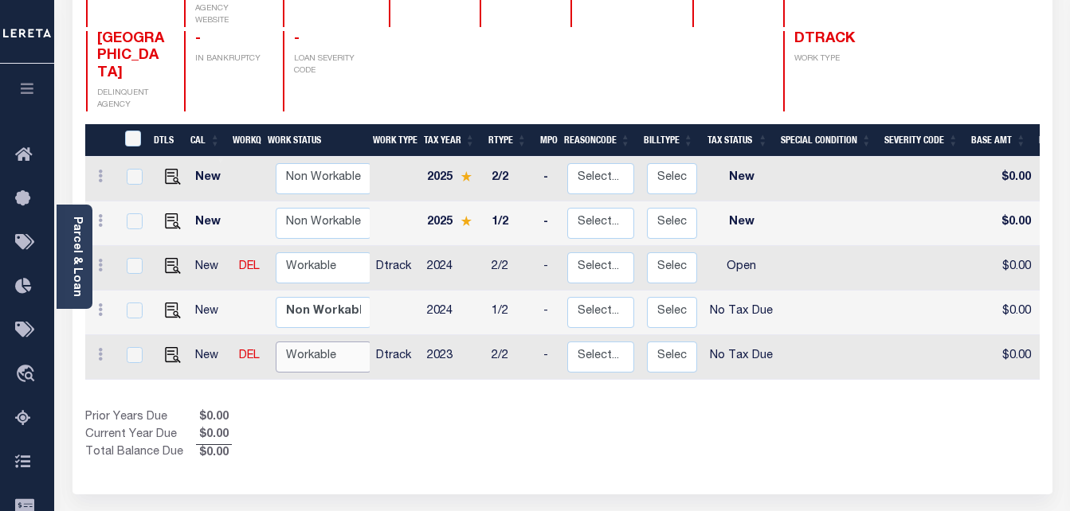
click at [334, 342] on select "Non Workable Workable" at bounding box center [324, 357] width 96 height 31
checkbox input "true"
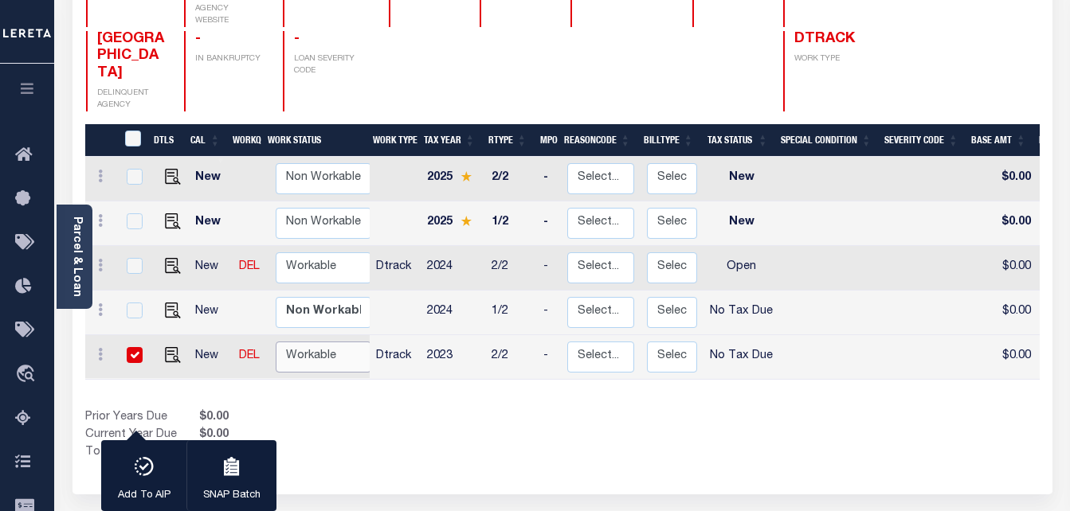
select select "true"
click at [276, 342] on select "Non Workable Workable" at bounding box center [324, 357] width 96 height 31
checkbox input "false"
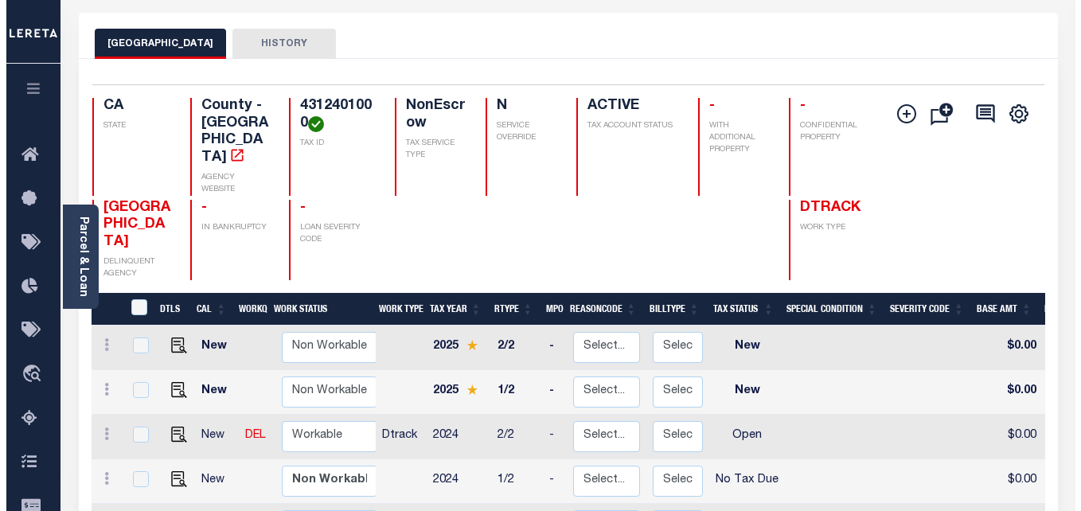
scroll to position [0, 0]
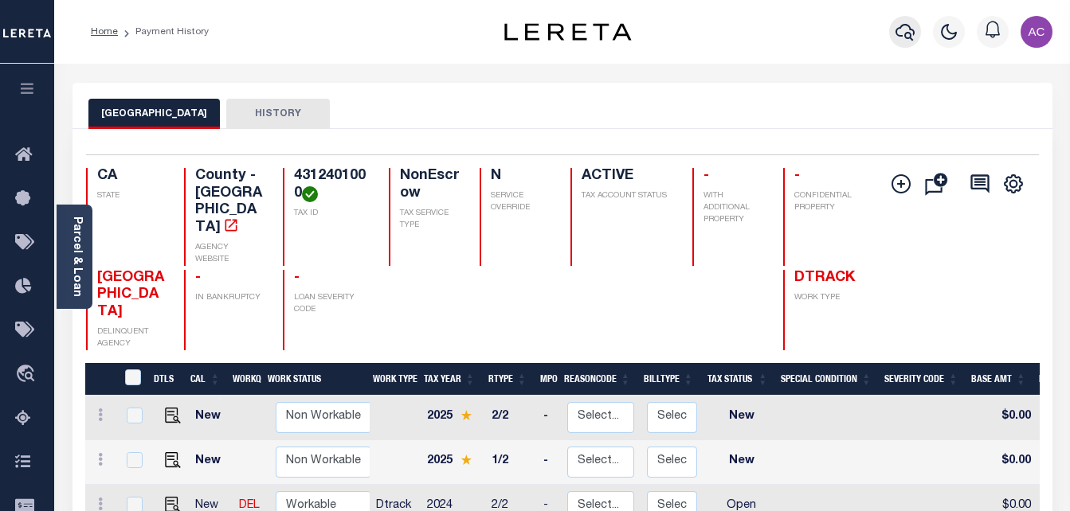
click at [905, 25] on icon "button" at bounding box center [904, 31] width 19 height 19
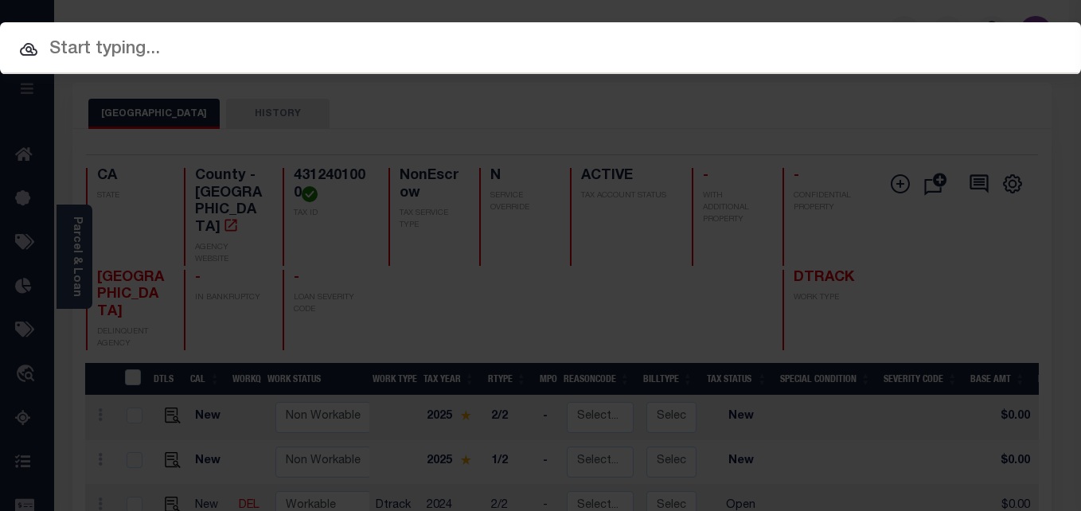
paste input "910012873954 4326004133"
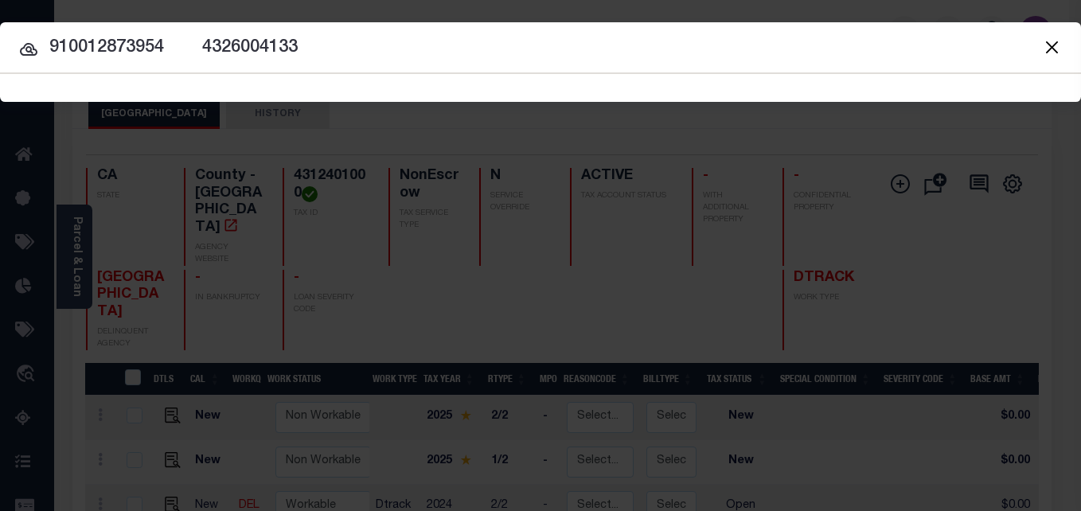
drag, startPoint x: 167, startPoint y: 45, endPoint x: 428, endPoint y: 52, distance: 261.3
click at [428, 52] on input "910012873954 4326004133" at bounding box center [540, 48] width 1081 height 28
type input "910012873954"
click at [26, 51] on icon at bounding box center [29, 49] width 18 height 13
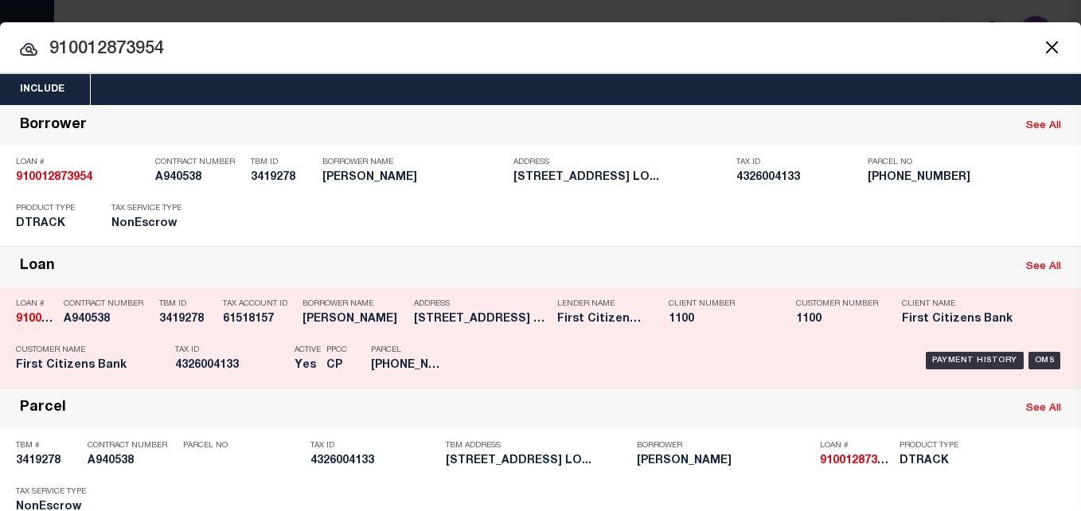
click at [257, 342] on div "Tax ID 4326004133" at bounding box center [230, 361] width 111 height 46
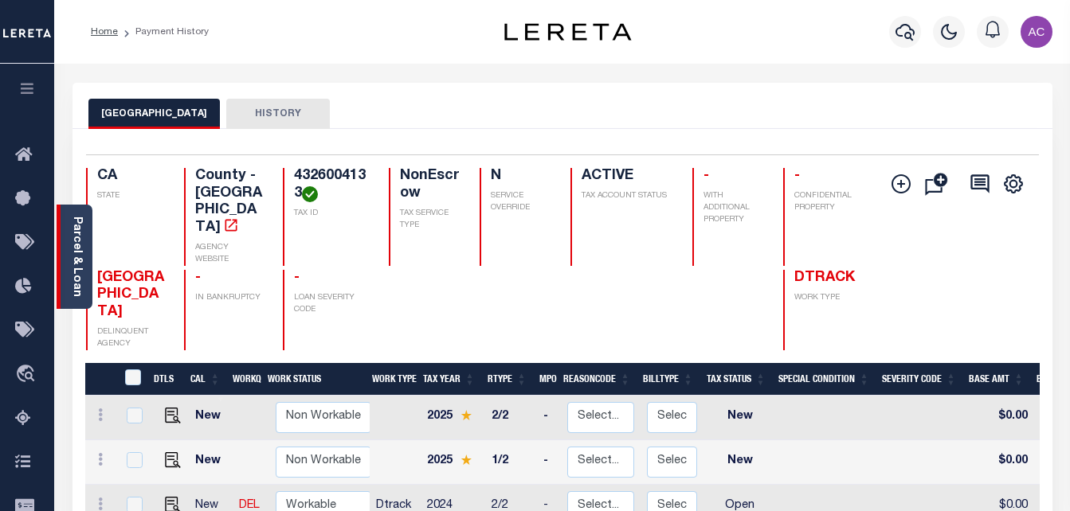
click at [83, 223] on div "Parcel & Loan" at bounding box center [75, 257] width 36 height 104
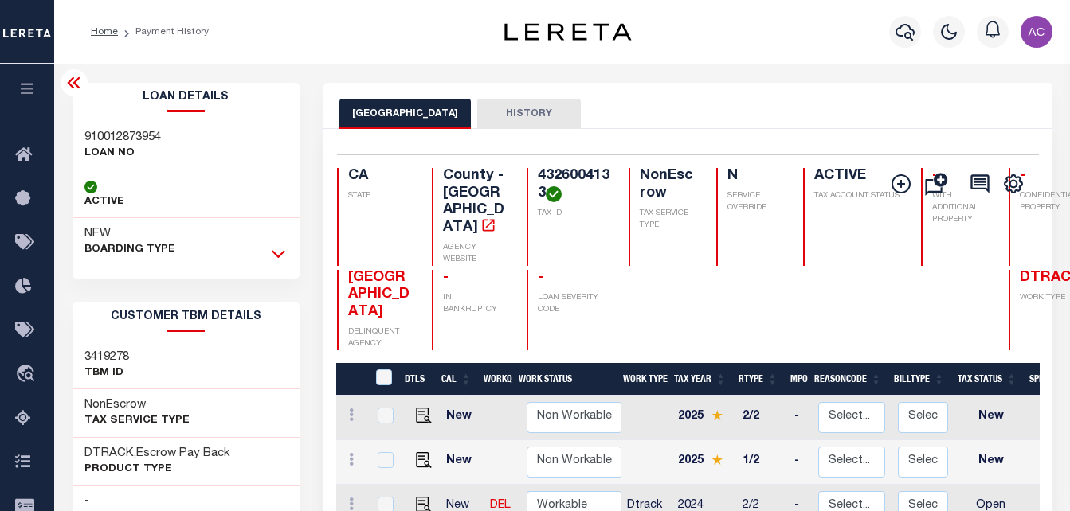
click at [277, 258] on icon at bounding box center [279, 253] width 14 height 17
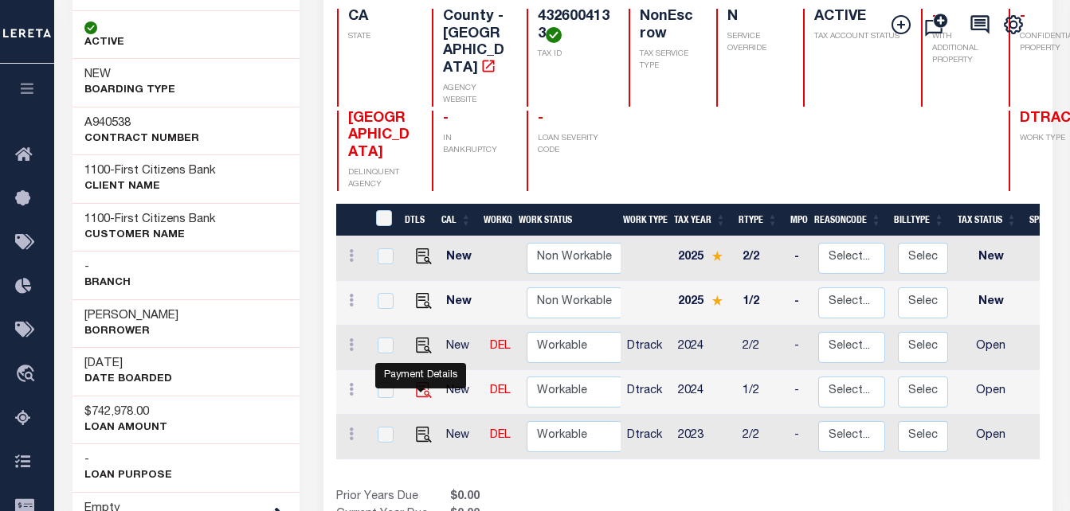
click at [420, 398] on img "" at bounding box center [424, 390] width 16 height 16
checkbox input "true"
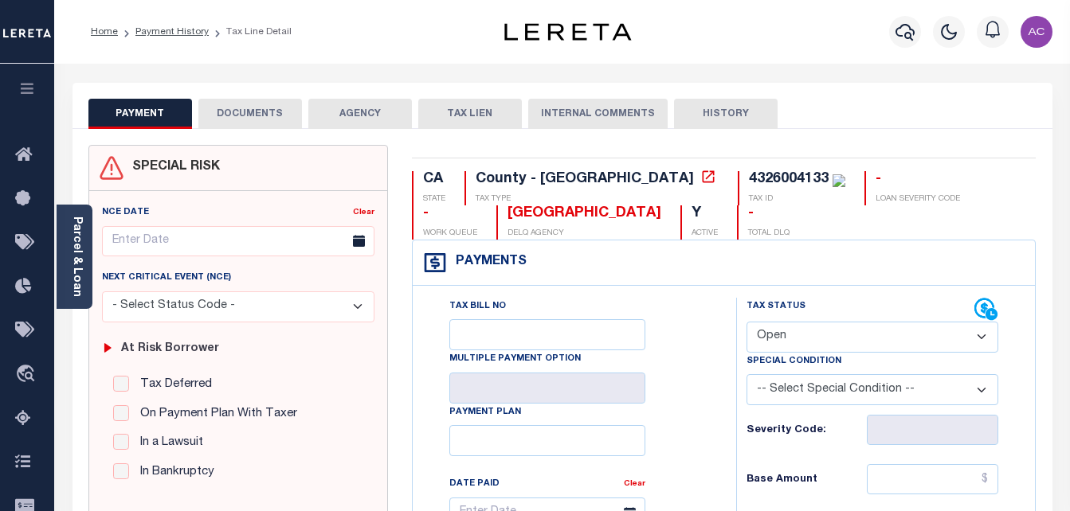
click at [792, 334] on select "- Select Status Code - Open Due/Unpaid Paid Incomplete No Tax Due Internal Refu…" at bounding box center [872, 337] width 252 height 31
select select "NTX"
click at [746, 323] on select "- Select Status Code - Open Due/Unpaid Paid Incomplete No Tax Due Internal Refu…" at bounding box center [872, 337] width 252 height 31
type input "[DATE]"
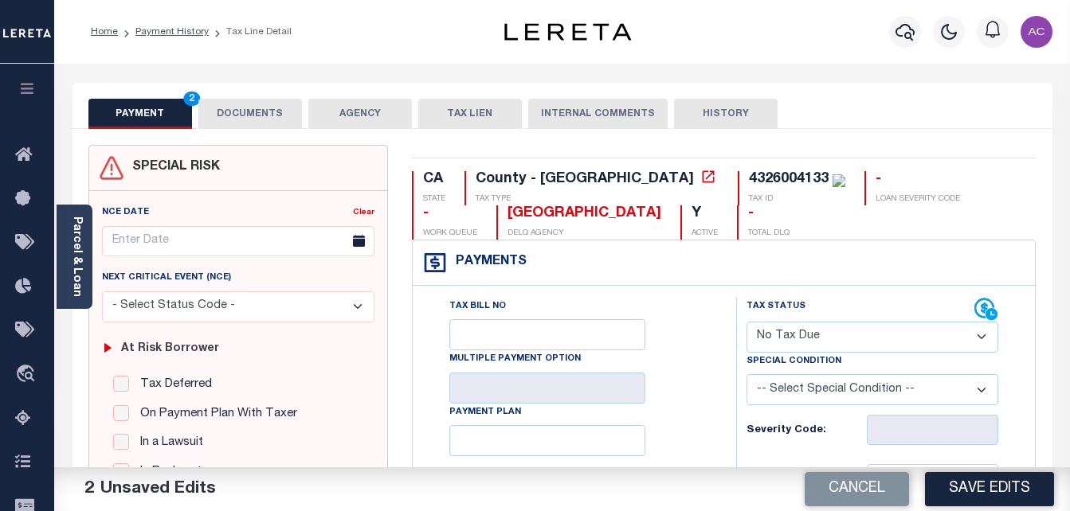
type input "$0.00"
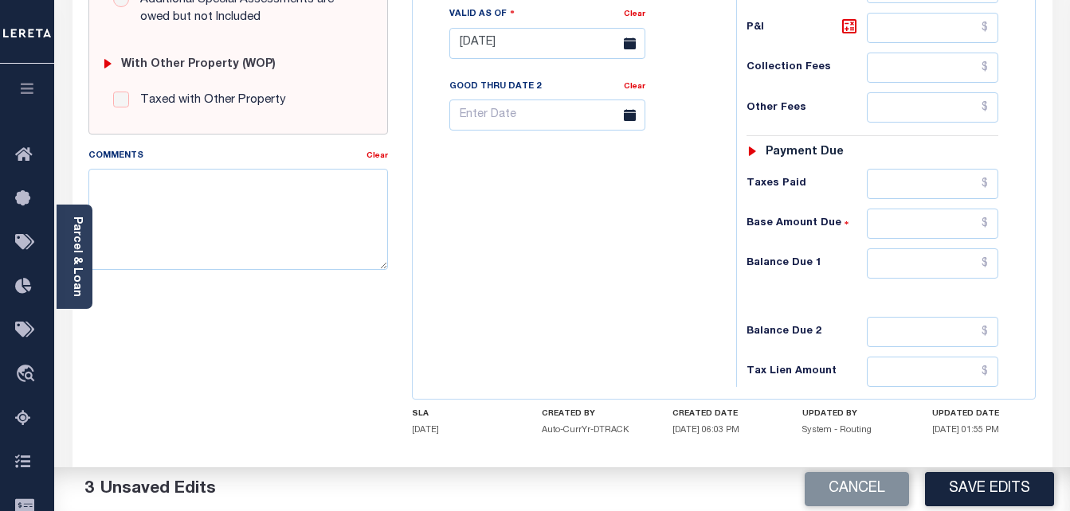
scroll to position [628, 0]
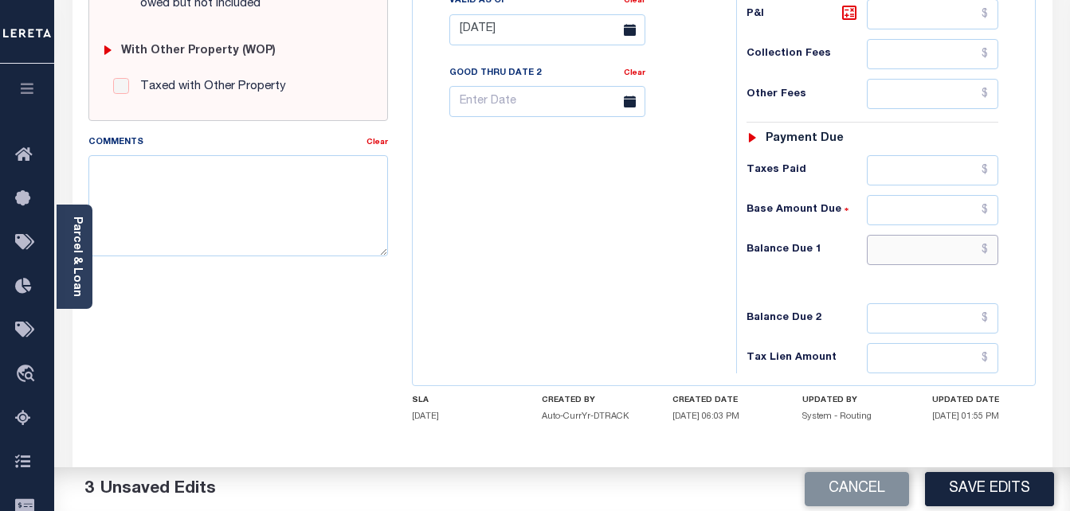
click at [898, 255] on input "text" at bounding box center [931, 250] width 131 height 30
type input "$0.00"
click at [189, 195] on textarea "Comments" at bounding box center [238, 205] width 300 height 100
paste textarea "Taxes were due prior to the loan boarding – No Liability-AC"
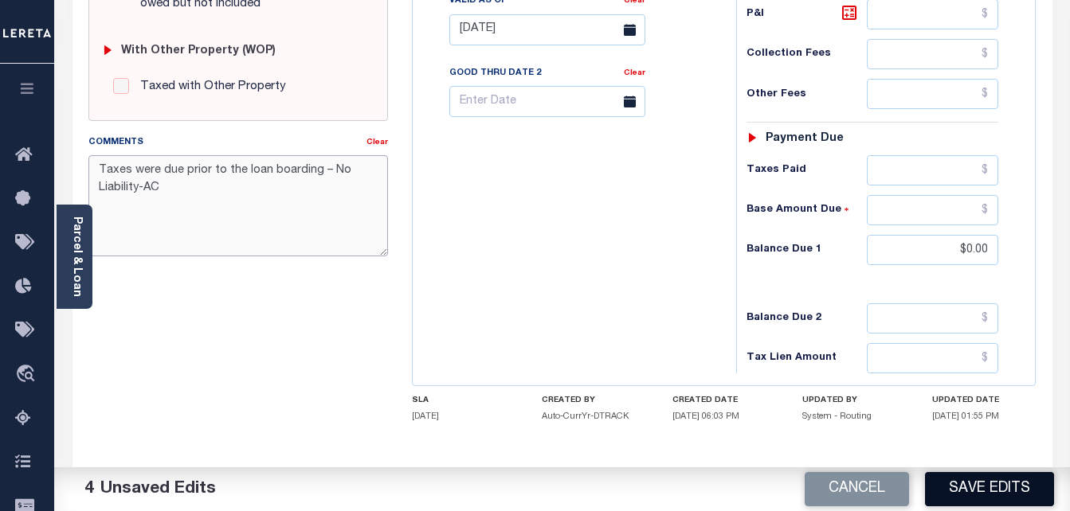
type textarea "Taxes were due prior to the loan boarding – No Liability-AC"
click at [957, 493] on button "Save Edits" at bounding box center [989, 489] width 129 height 34
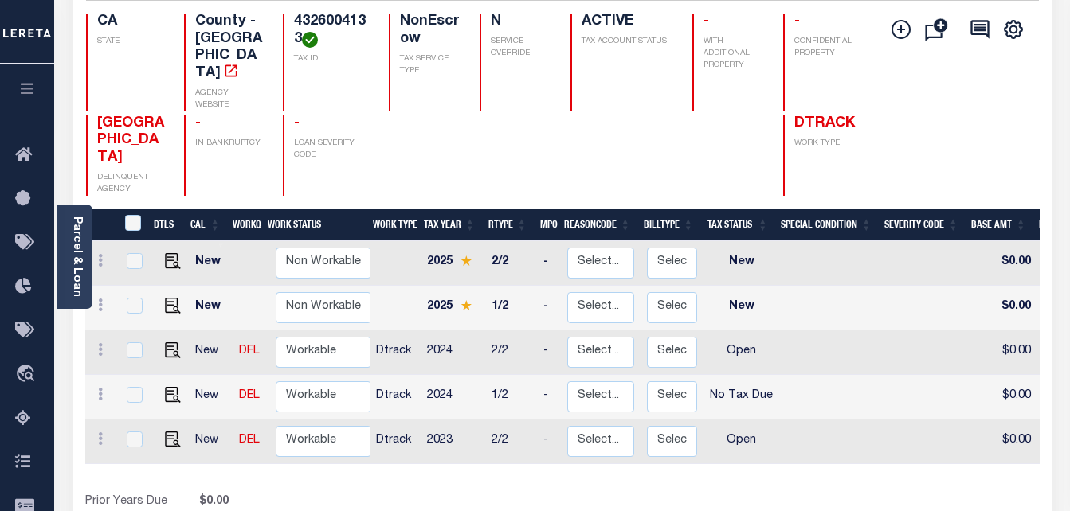
scroll to position [159, 0]
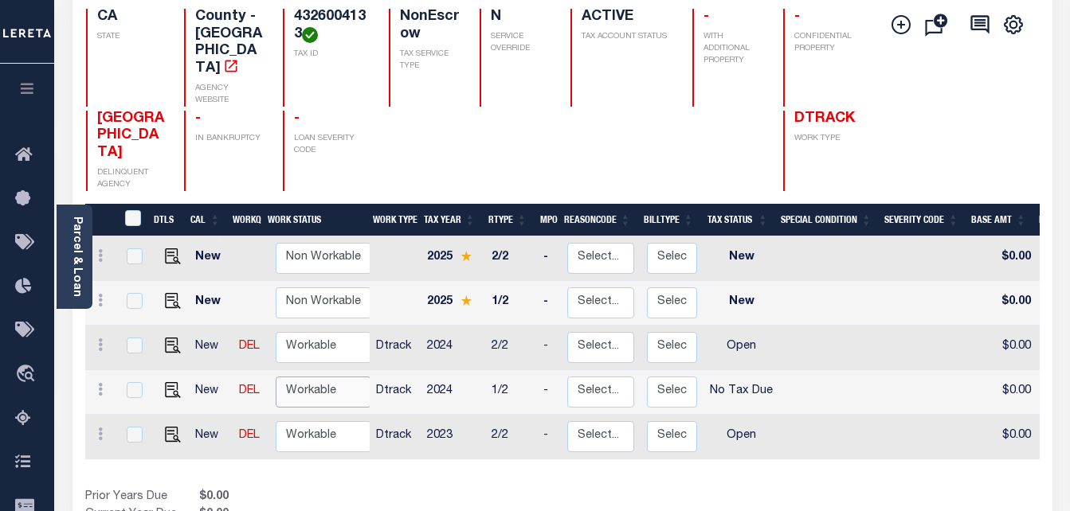
click at [310, 377] on select "Non Workable Workable" at bounding box center [324, 392] width 96 height 31
checkbox input "true"
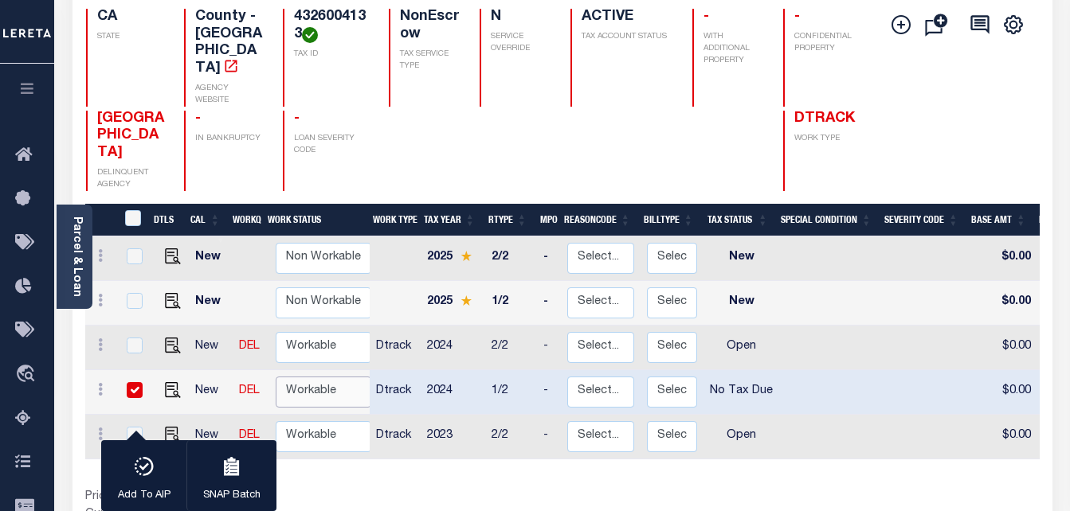
select select "true"
click at [276, 377] on select "Non Workable Workable" at bounding box center [324, 392] width 96 height 31
checkbox input "false"
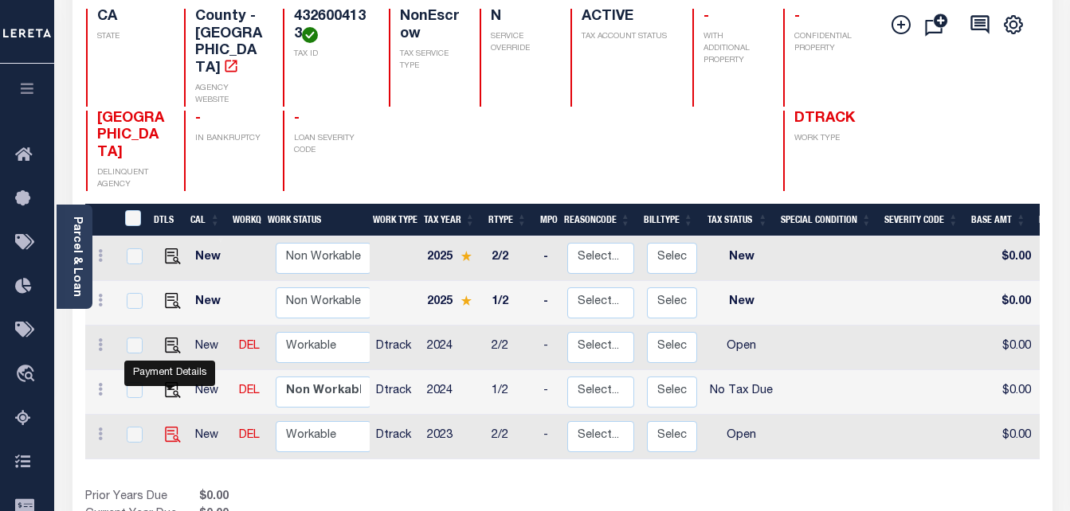
click at [165, 427] on img "" at bounding box center [173, 435] width 16 height 16
checkbox input "true"
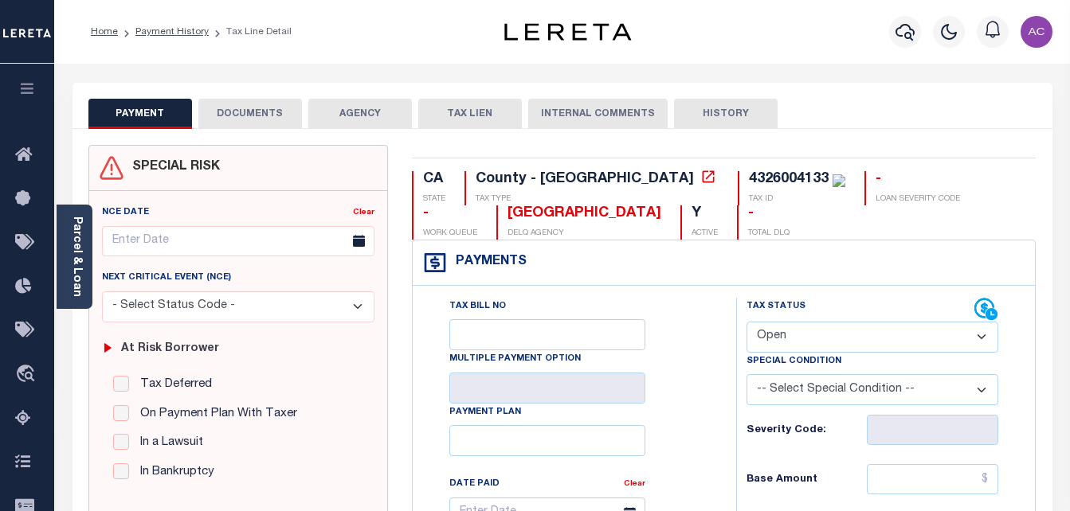
click at [767, 333] on select "- Select Status Code - Open Due/Unpaid Paid Incomplete No Tax Due Internal Refu…" at bounding box center [872, 337] width 252 height 31
select select "NTX"
click at [746, 323] on select "- Select Status Code - Open Due/Unpaid Paid Incomplete No Tax Due Internal Refu…" at bounding box center [872, 337] width 252 height 31
type input "[DATE]"
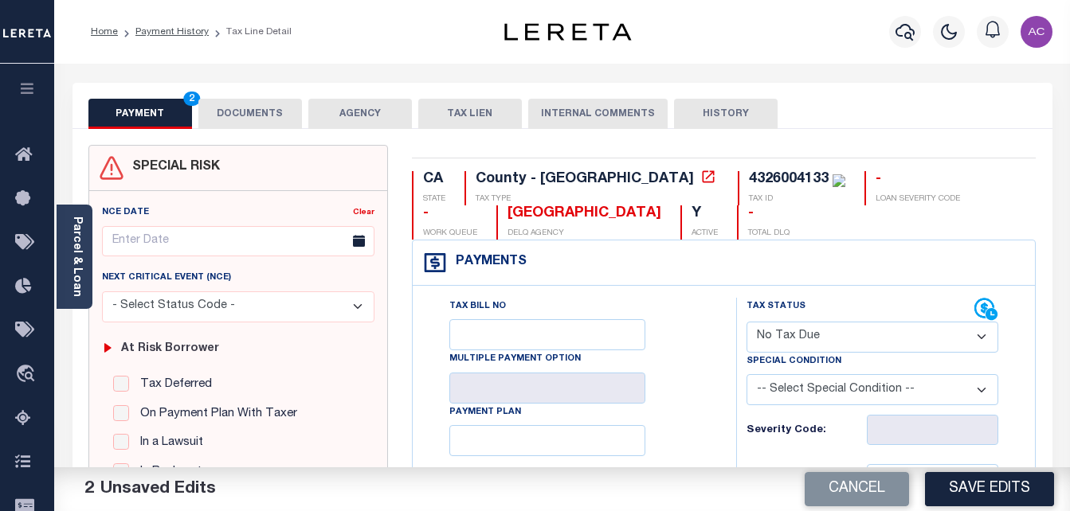
type input "$0.00"
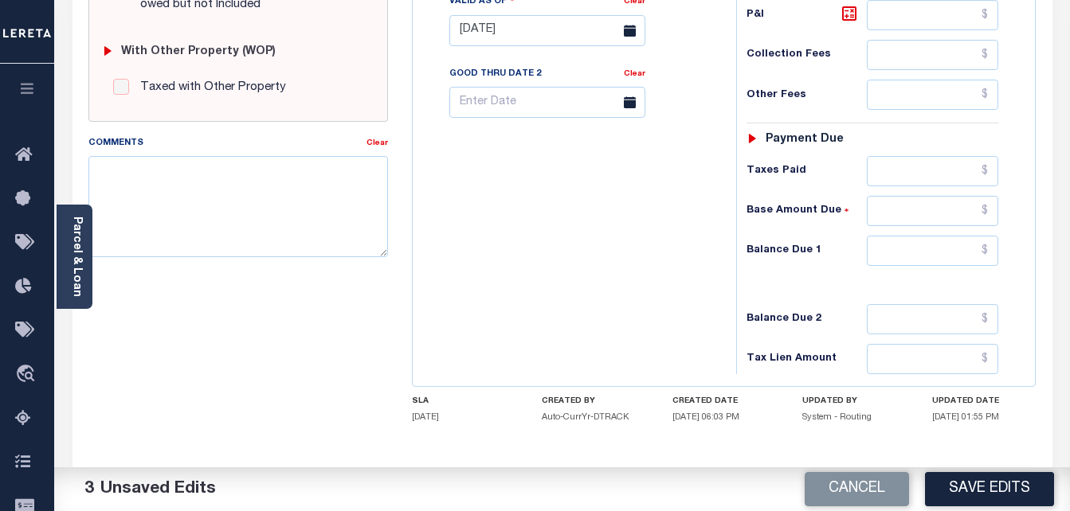
scroll to position [628, 0]
click at [898, 321] on input "text" at bounding box center [931, 318] width 131 height 30
click at [909, 234] on div "Tax Status Status - Select Status Code -" at bounding box center [878, 21] width 284 height 703
click at [909, 264] on input "text" at bounding box center [931, 250] width 131 height 30
click at [906, 257] on input "text" at bounding box center [931, 250] width 131 height 30
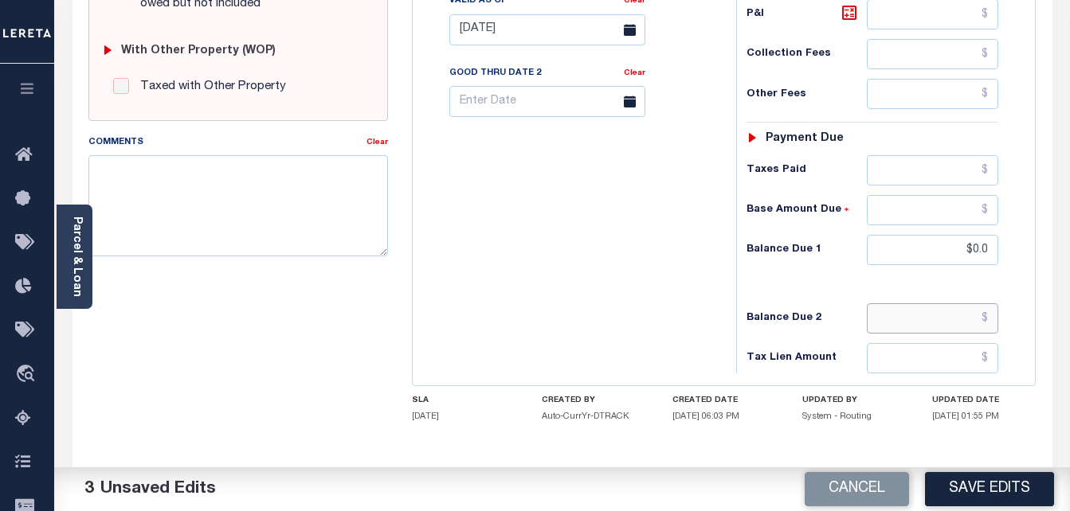
type input "$0.00"
click at [116, 210] on textarea "Comments" at bounding box center [238, 205] width 300 height 100
paste textarea "Taxes were due prior to the loan boarding – No Liability-AC"
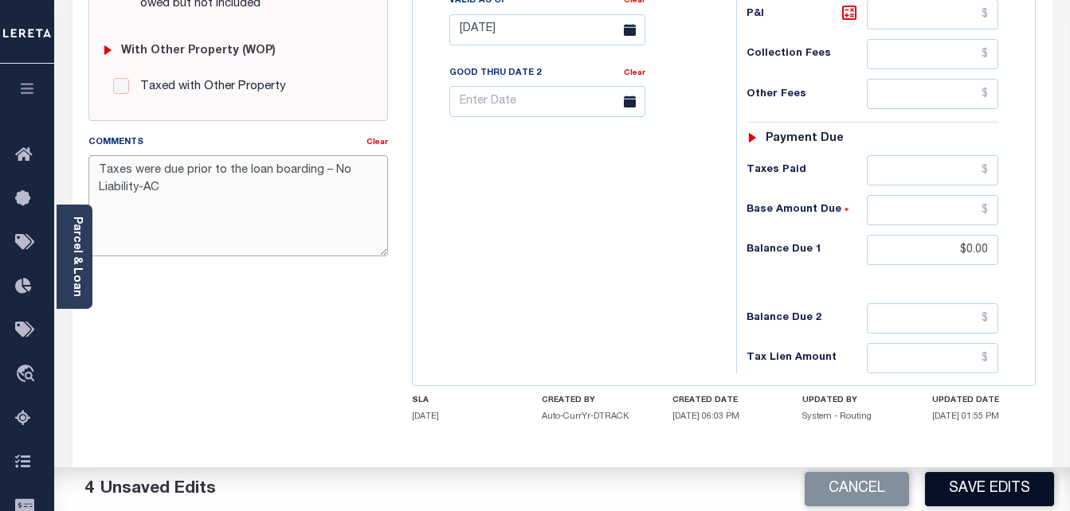
type textarea "Taxes were due prior to the loan boarding – No Liability-AC"
click at [999, 493] on button "Save Edits" at bounding box center [989, 489] width 129 height 34
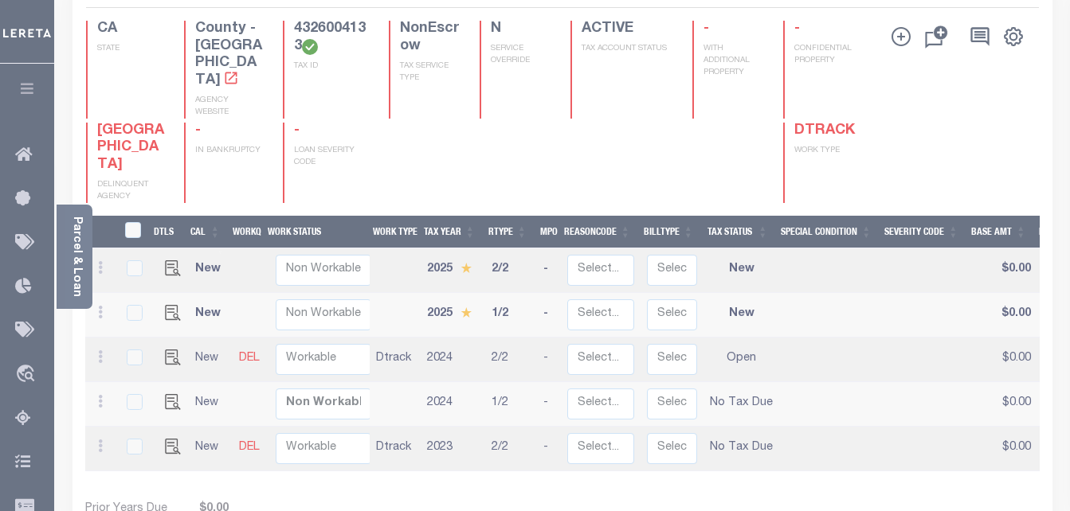
scroll to position [239, 0]
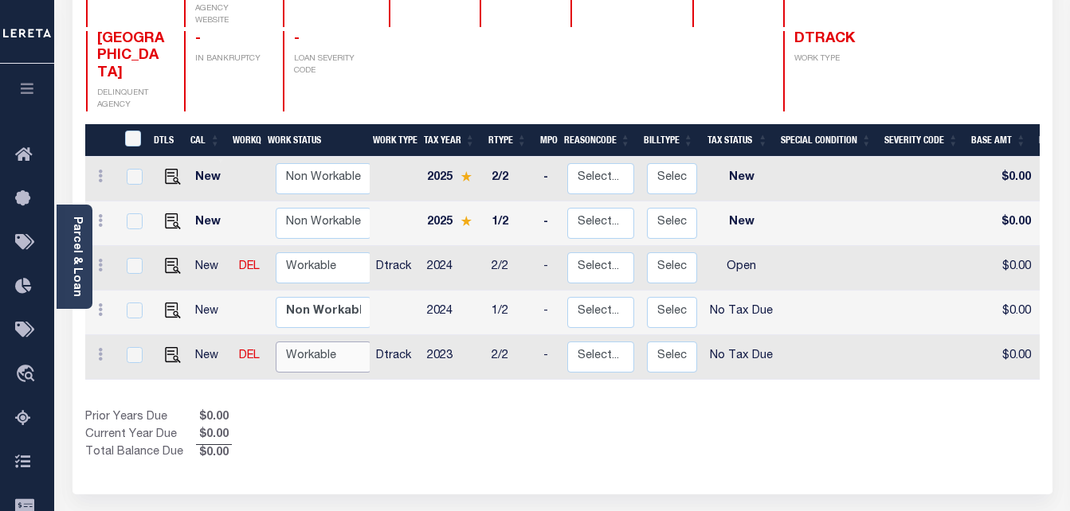
click at [329, 342] on select "Non Workable Workable" at bounding box center [324, 357] width 96 height 31
checkbox input "true"
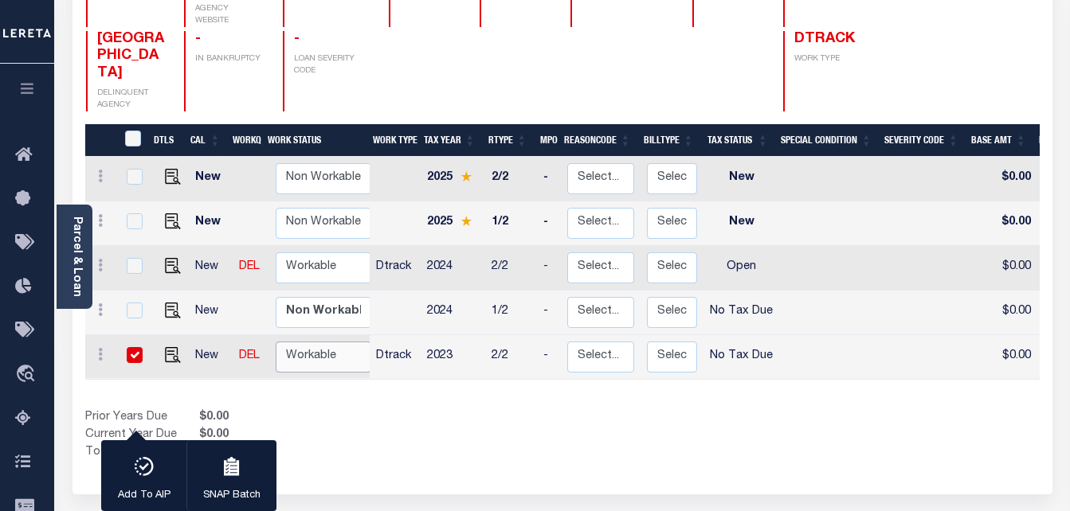
select select "true"
click at [276, 342] on select "Non Workable Workable" at bounding box center [324, 357] width 96 height 31
checkbox input "false"
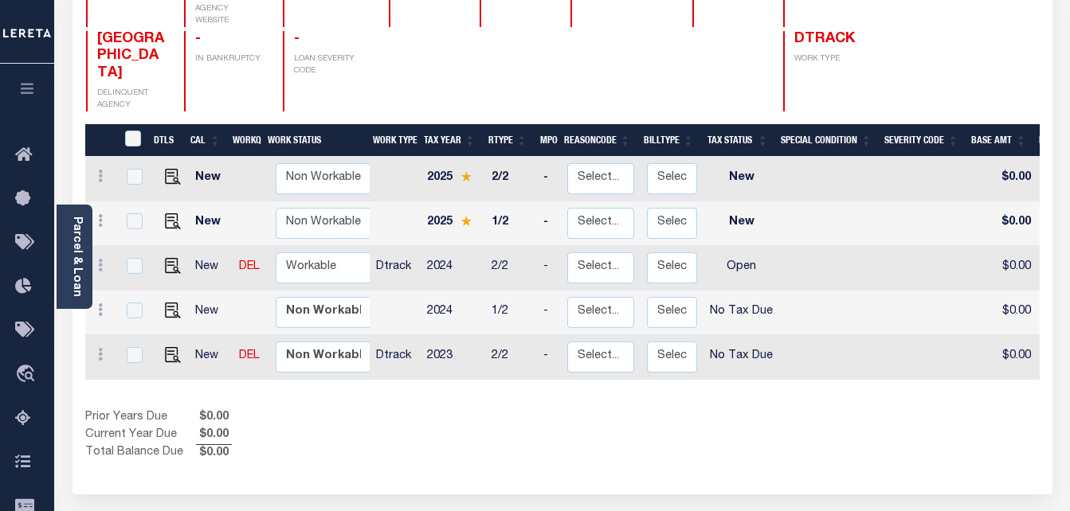
click at [486, 409] on div "Prior Years Due $0.00 Current Year Due $0.00 Total Balance Due $0.00" at bounding box center [323, 435] width 477 height 53
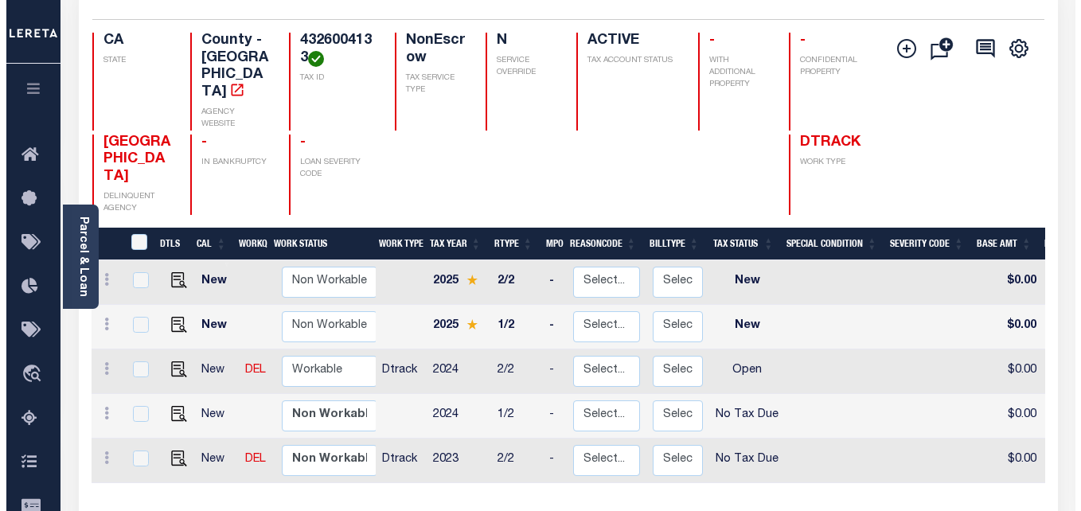
scroll to position [0, 0]
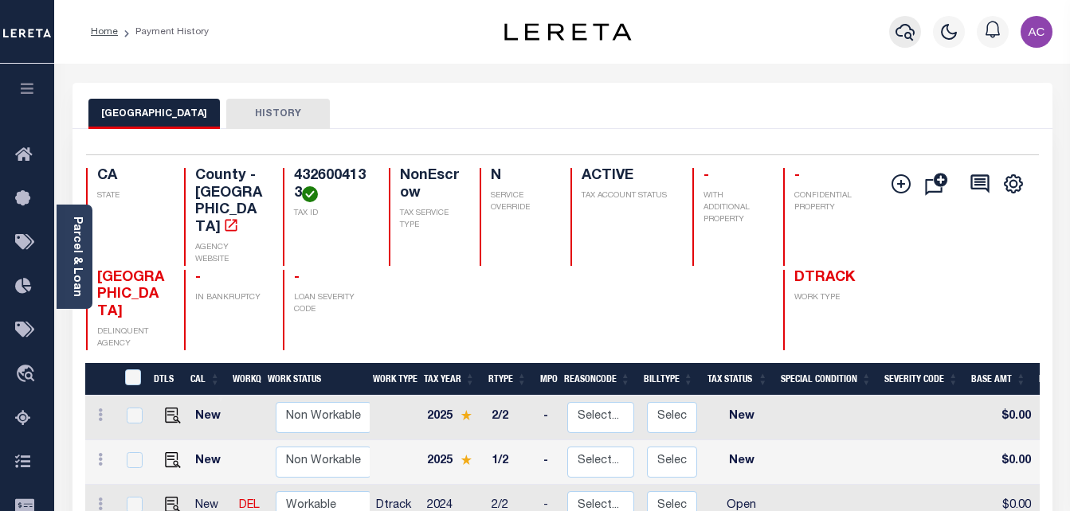
click at [904, 33] on icon "button" at bounding box center [904, 31] width 19 height 19
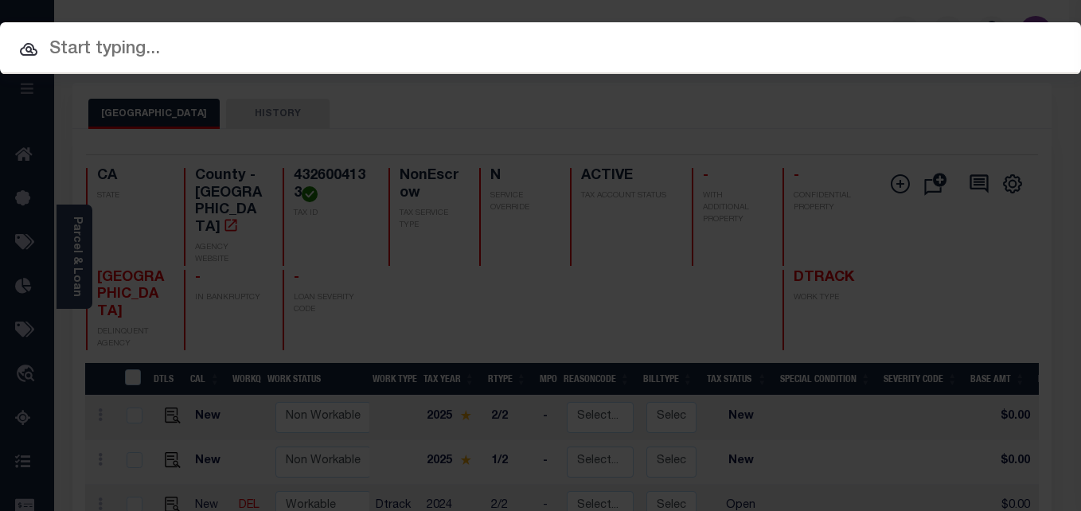
paste input "910012915482 4366024014"
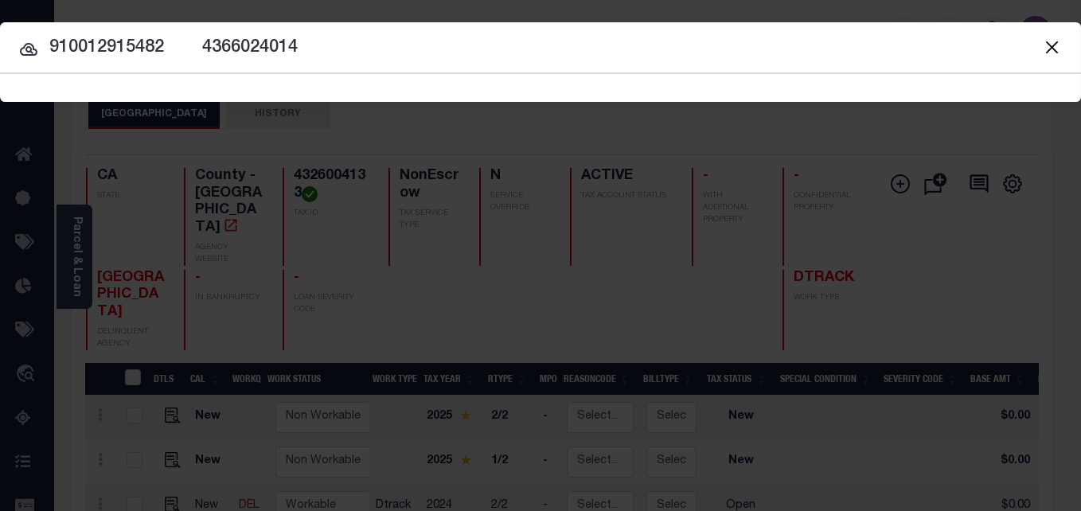
drag, startPoint x: 167, startPoint y: 48, endPoint x: 383, endPoint y: 57, distance: 216.0
click at [383, 57] on input "910012915482 4366024014" at bounding box center [540, 48] width 1081 height 28
type input "910012915482"
click at [23, 51] on icon at bounding box center [28, 49] width 19 height 19
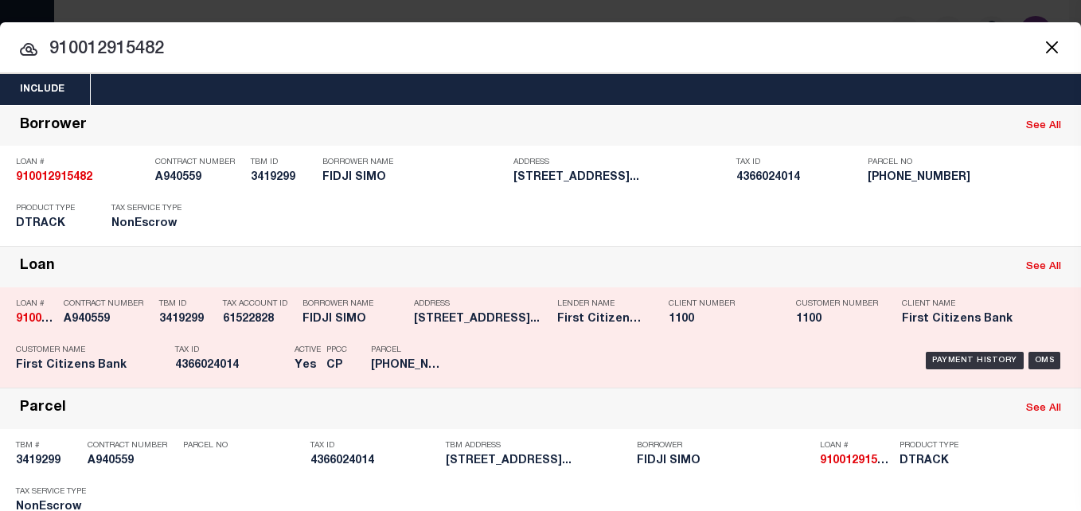
click at [405, 348] on p "Parcel" at bounding box center [407, 351] width 72 height 10
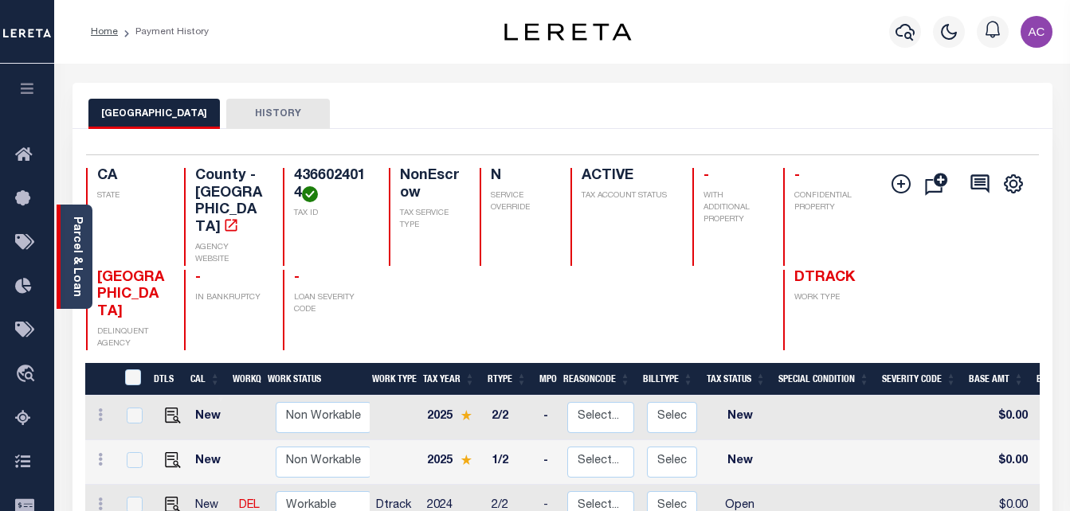
click at [82, 225] on link "Parcel & Loan" at bounding box center [76, 257] width 11 height 80
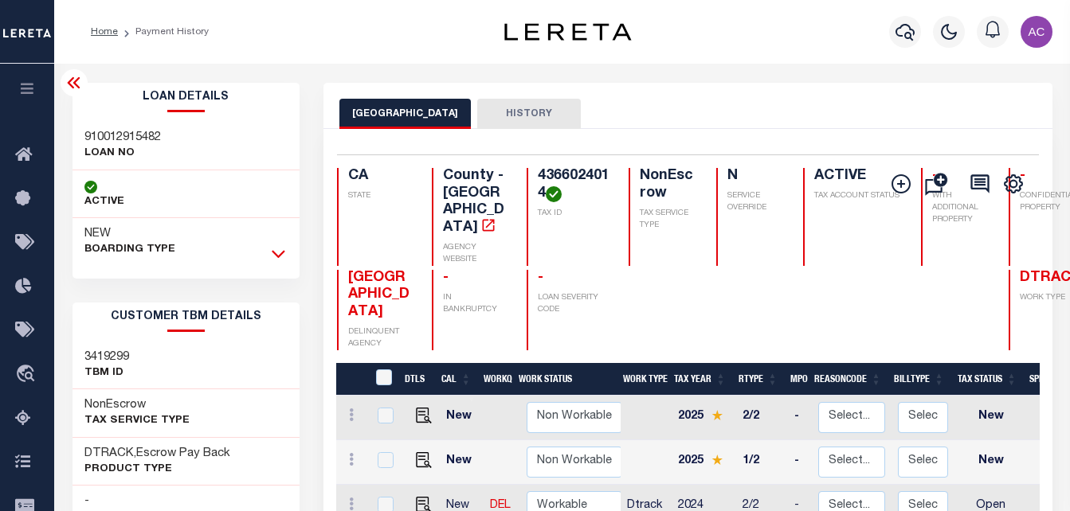
click at [284, 256] on icon at bounding box center [279, 253] width 14 height 17
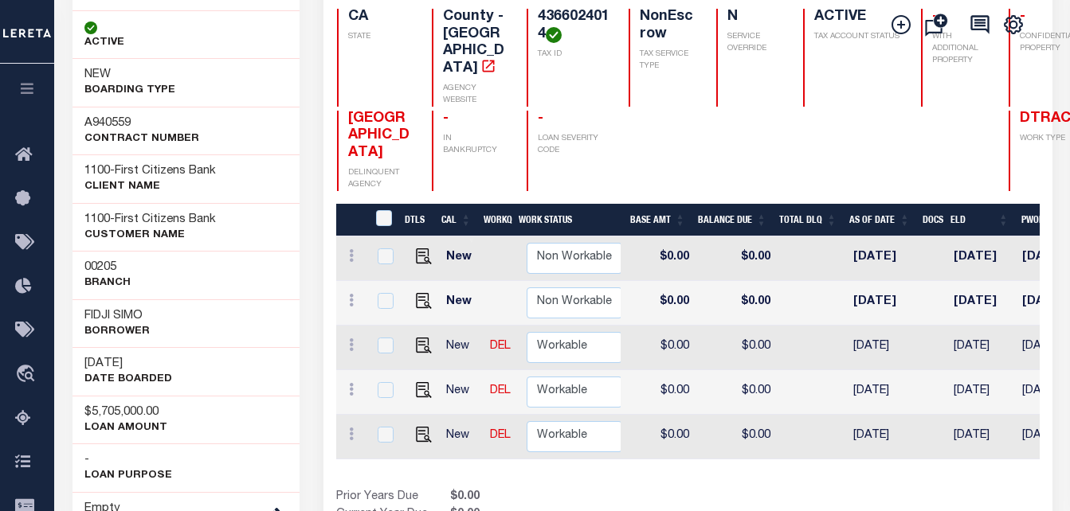
scroll to position [0, 695]
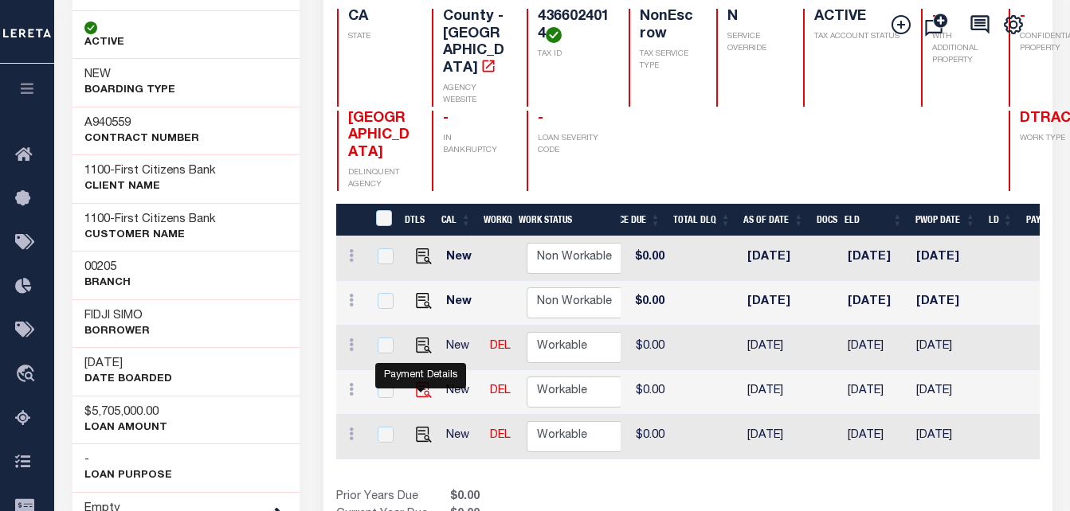
click at [416, 398] on img "" at bounding box center [424, 390] width 16 height 16
checkbox input "true"
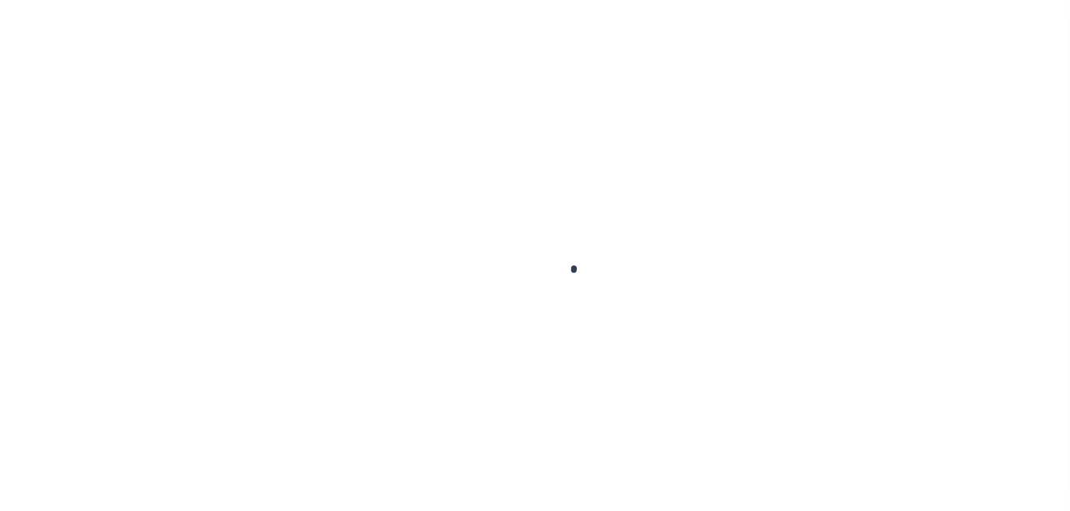
checkbox input "false"
type input "[DATE]"
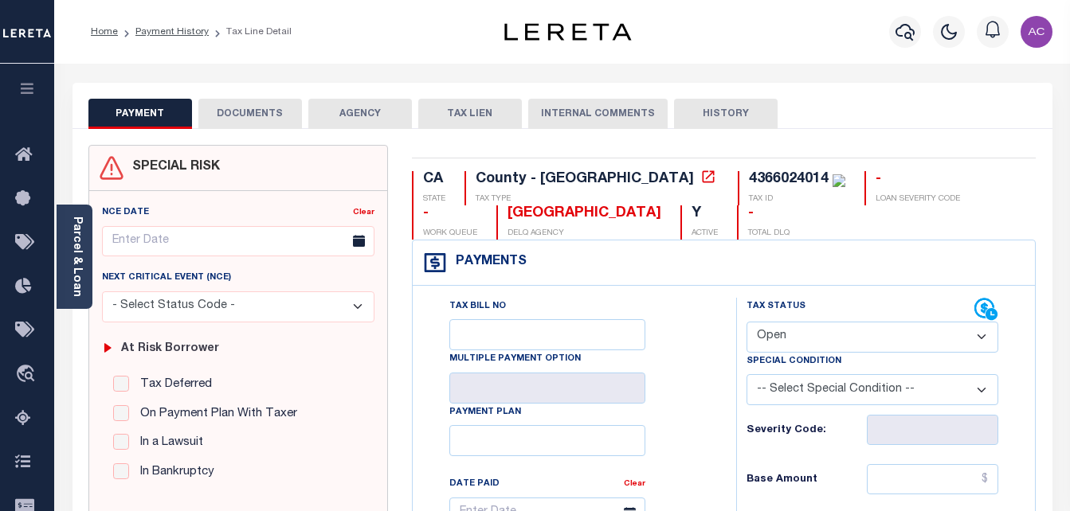
click at [833, 339] on select "- Select Status Code - Open Due/Unpaid Paid Incomplete No Tax Due Internal Refu…" at bounding box center [872, 337] width 252 height 31
select select "NTX"
click at [746, 323] on select "- Select Status Code - Open Due/Unpaid Paid Incomplete No Tax Due Internal Refu…" at bounding box center [872, 337] width 252 height 31
type input "[DATE]"
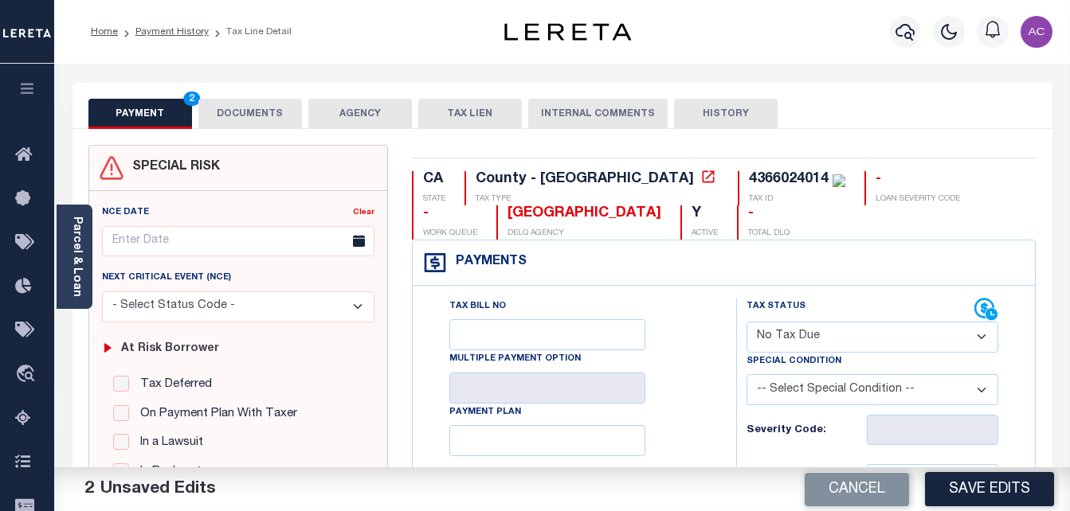
type input "$0.00"
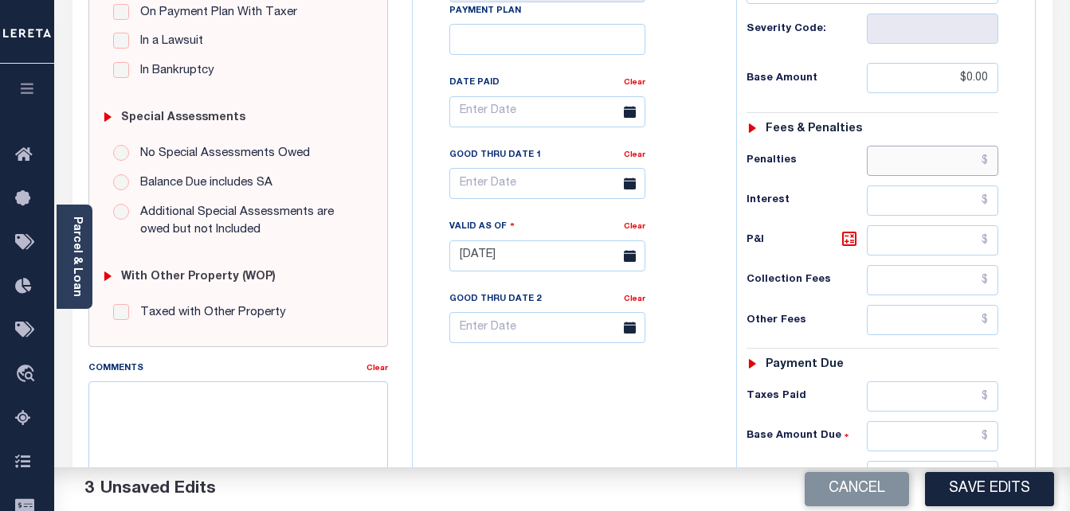
scroll to position [468, 0]
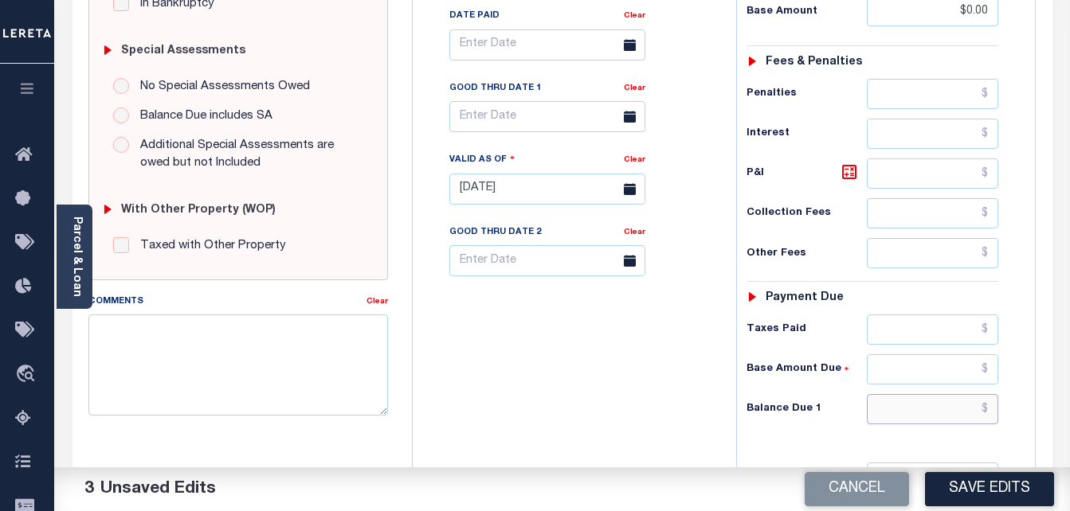
click at [911, 400] on input "text" at bounding box center [931, 409] width 131 height 30
type input "$0.00"
click at [179, 353] on textarea "Comments" at bounding box center [238, 365] width 300 height 100
paste textarea "Taxes were due prior to the loan boarding – No Liability-AC"
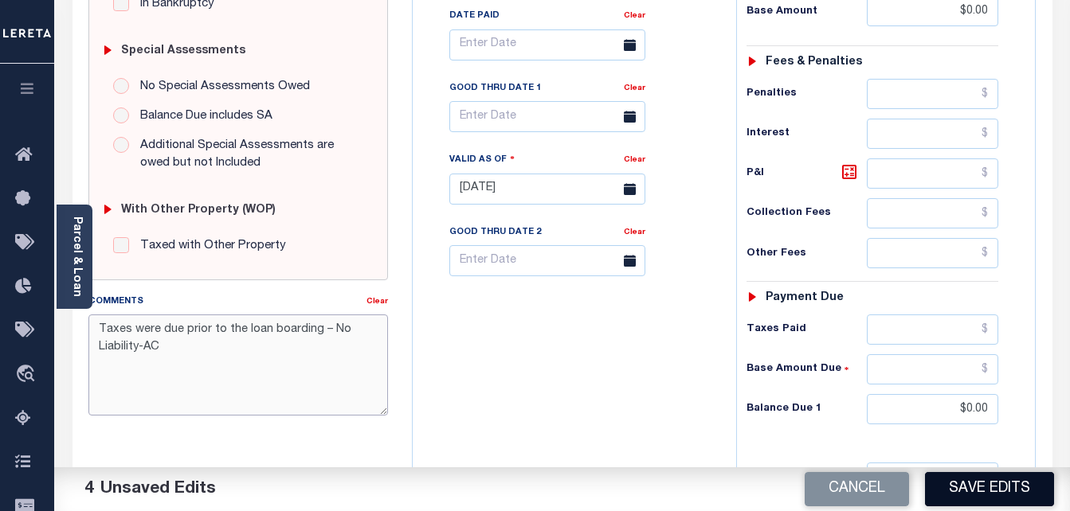
type textarea "Taxes were due prior to the loan boarding – No Liability-AC"
click at [965, 480] on button "Save Edits" at bounding box center [989, 489] width 129 height 34
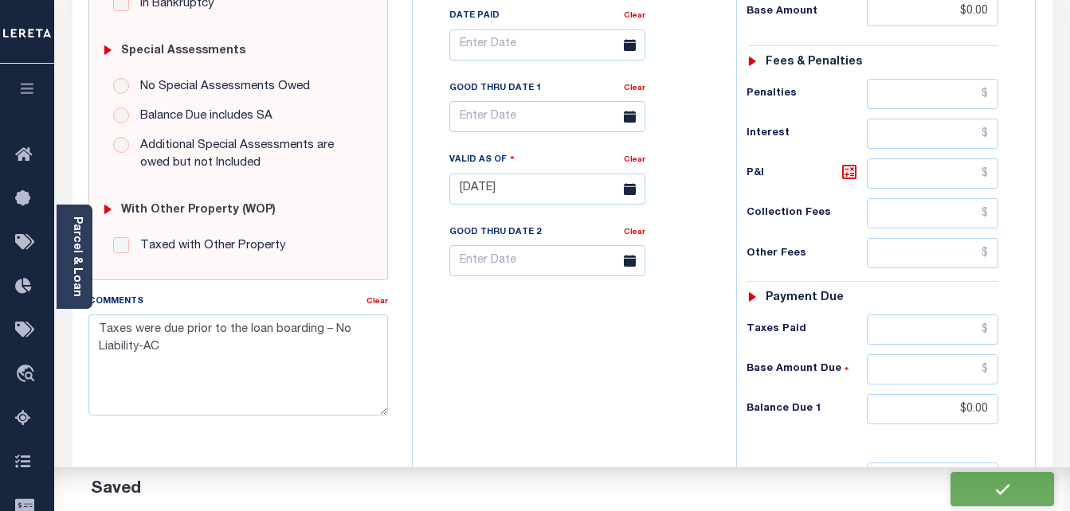
checkbox input "false"
type input "$0"
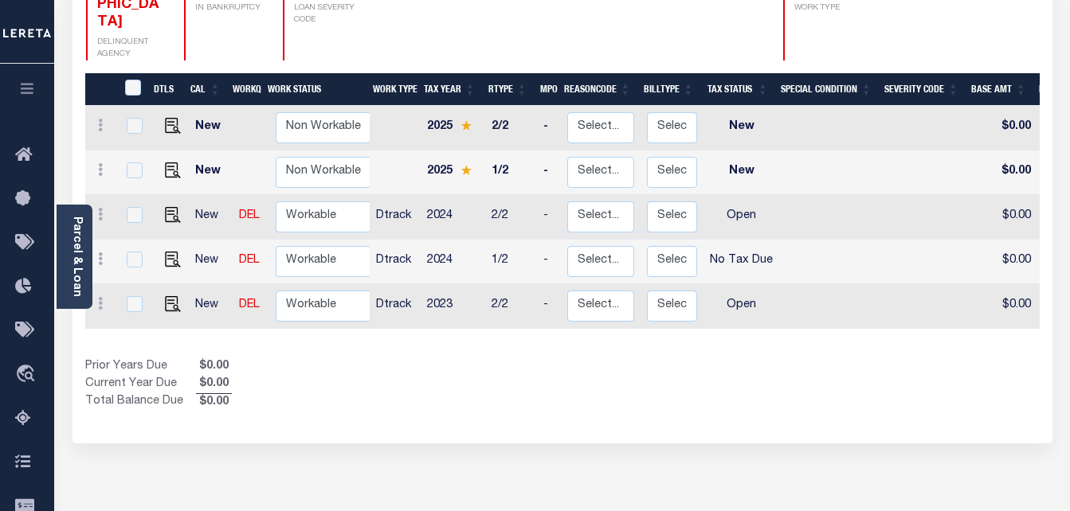
scroll to position [319, 0]
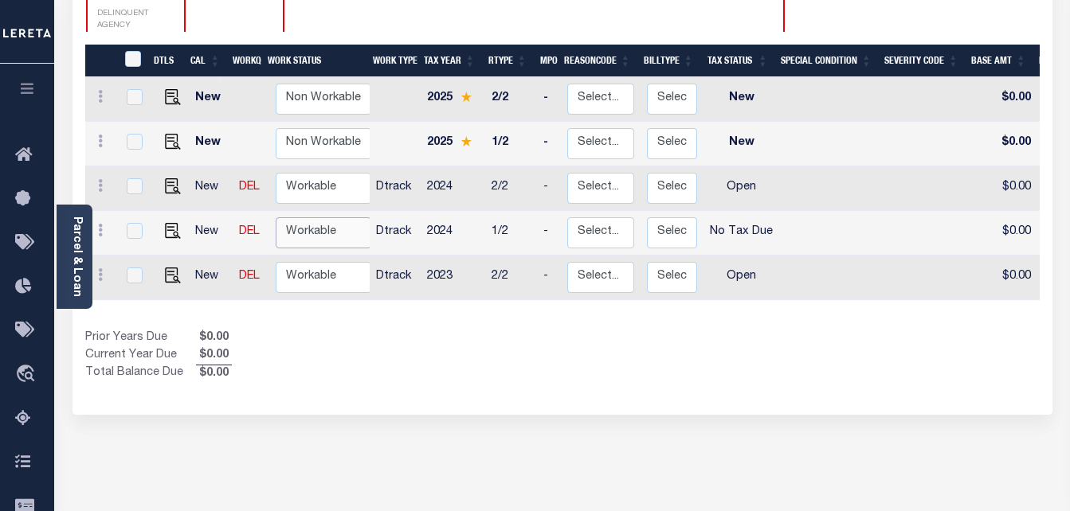
click at [303, 217] on select "Non Workable Workable" at bounding box center [324, 232] width 96 height 31
checkbox input "true"
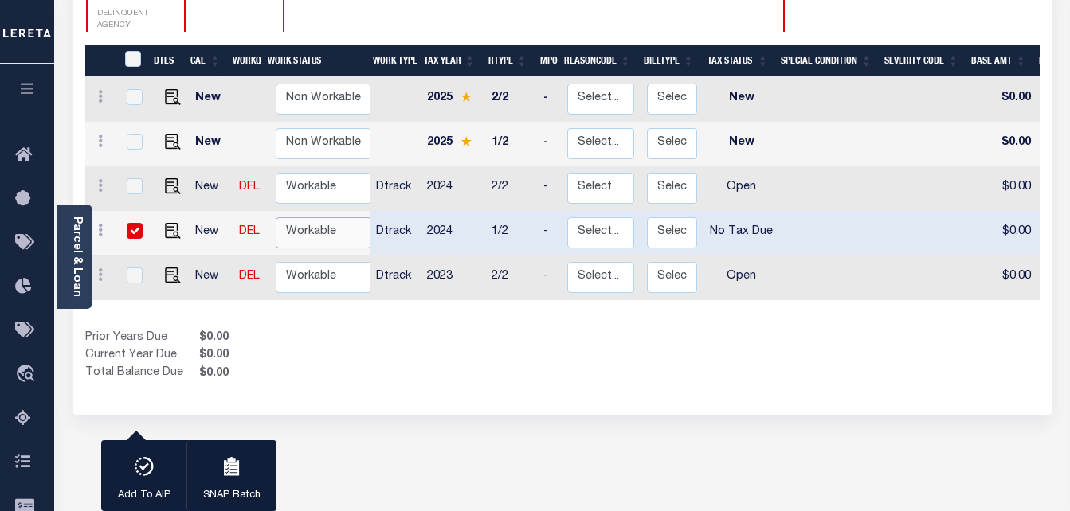
select select "true"
click at [276, 217] on select "Non Workable Workable" at bounding box center [324, 232] width 96 height 31
checkbox input "false"
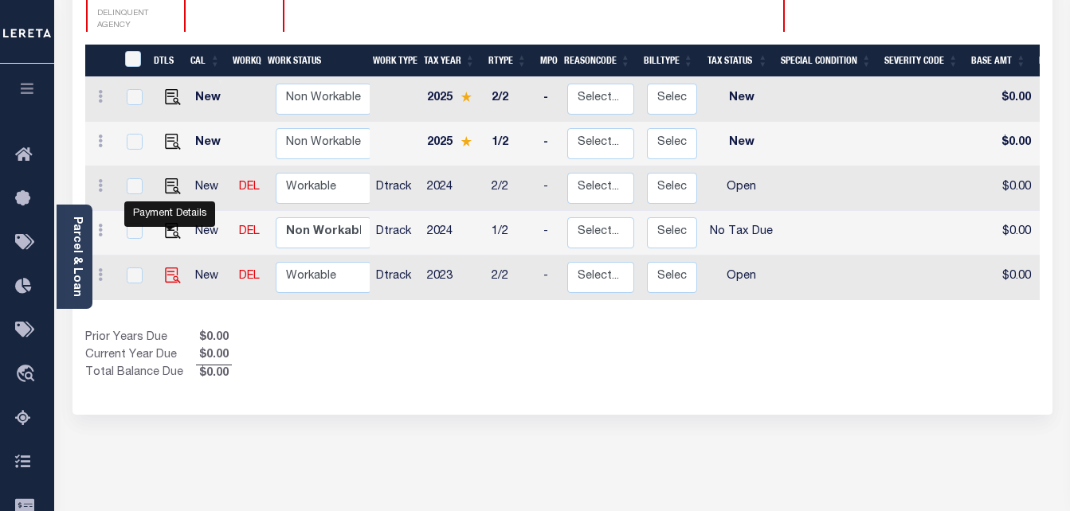
click at [165, 268] on img "" at bounding box center [173, 276] width 16 height 16
checkbox input "true"
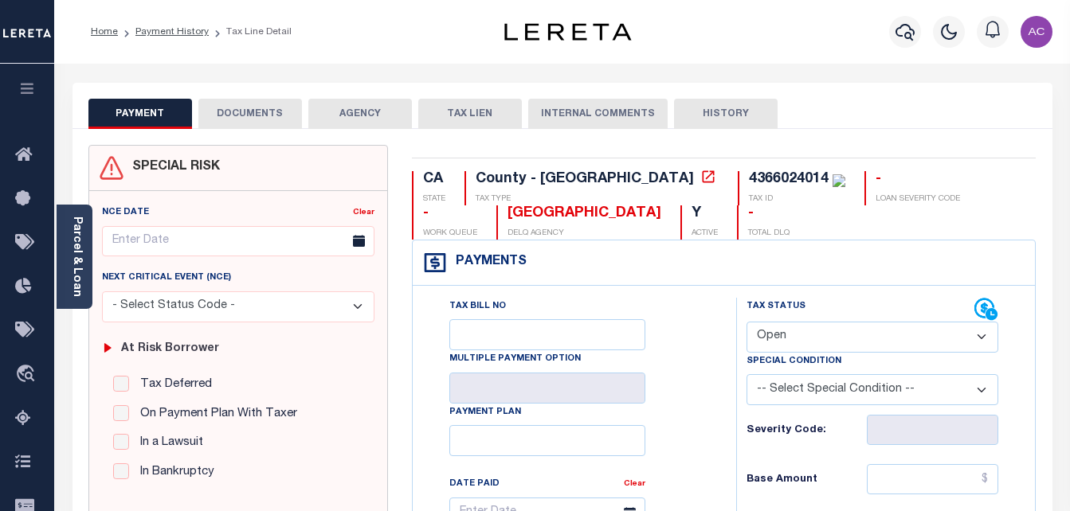
click at [797, 340] on select "- Select Status Code - Open Due/Unpaid Paid Incomplete No Tax Due Internal Refu…" at bounding box center [872, 337] width 252 height 31
select select "NTX"
click at [746, 323] on select "- Select Status Code - Open Due/Unpaid Paid Incomplete No Tax Due Internal Refu…" at bounding box center [872, 337] width 252 height 31
type input "[DATE]"
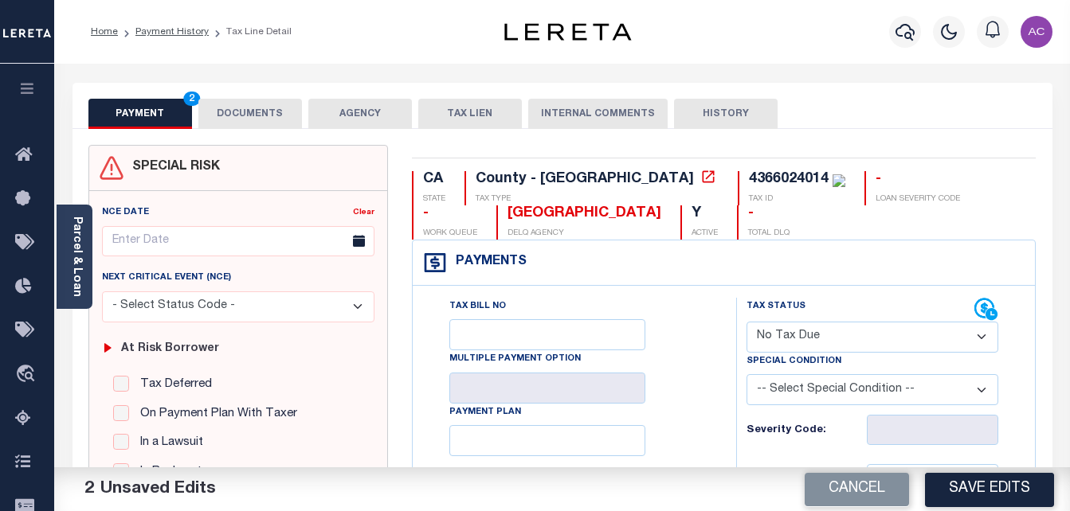
type input "$0.00"
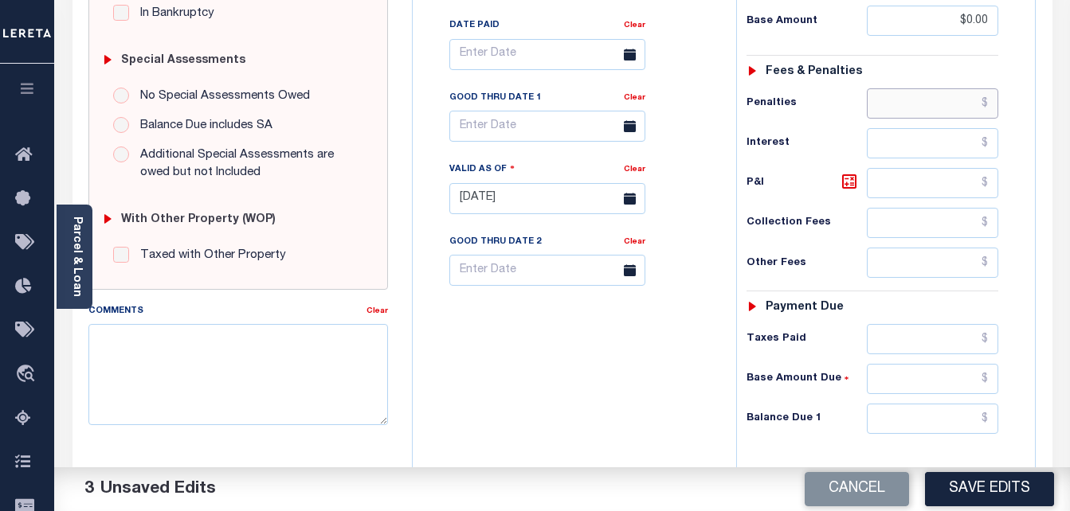
scroll to position [468, 0]
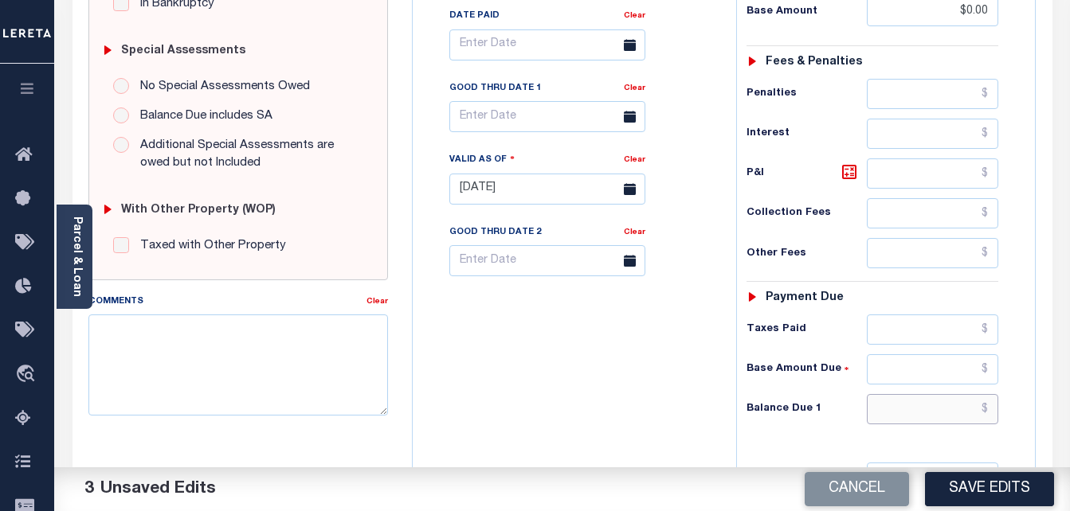
click at [890, 424] on input "text" at bounding box center [931, 409] width 131 height 30
type input "$0.00"
click at [242, 373] on textarea "Comments" at bounding box center [238, 365] width 300 height 100
paste textarea "Taxes were due prior to the loan boarding – No Liability-AC"
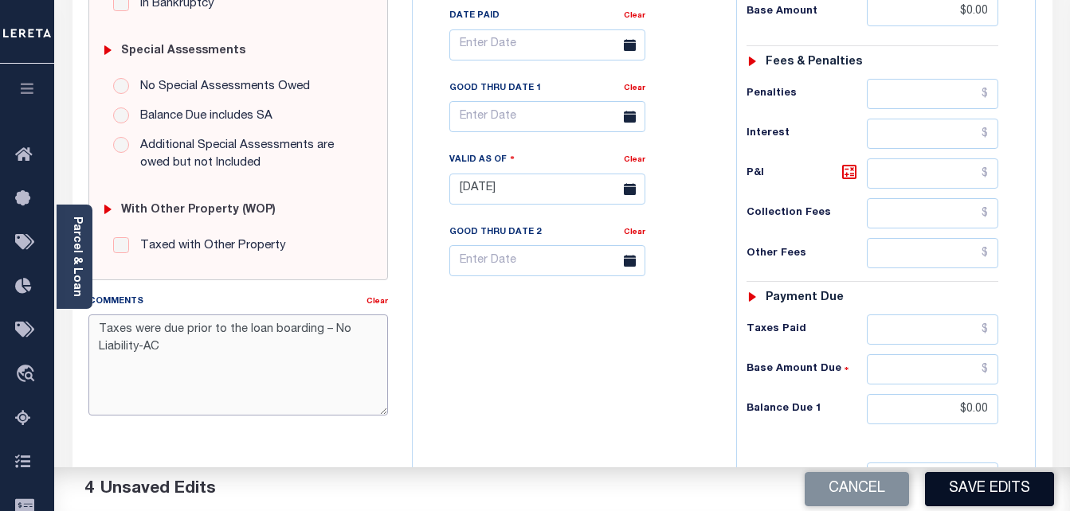
type textarea "Taxes were due prior to the loan boarding – No Liability-AC"
click at [1005, 491] on button "Save Edits" at bounding box center [989, 489] width 129 height 34
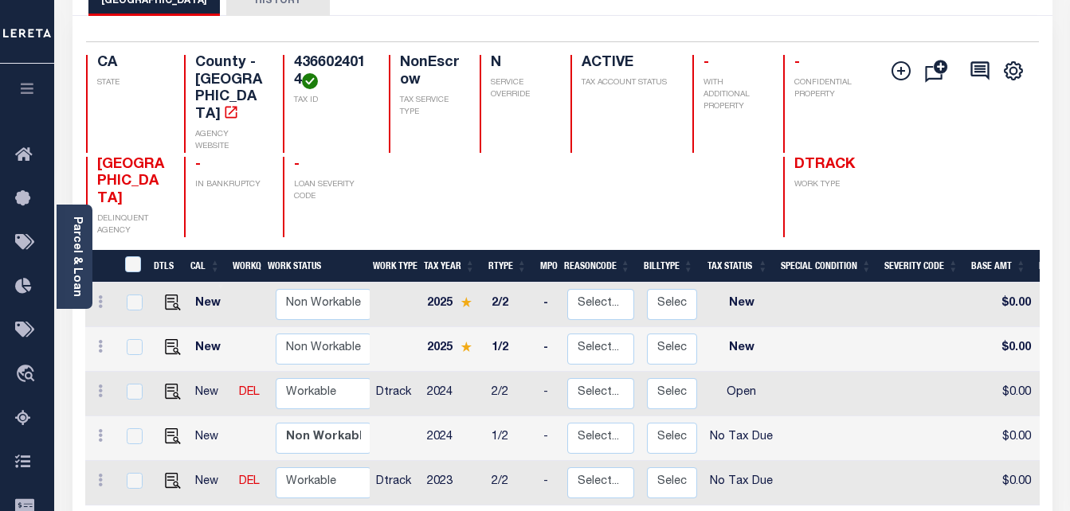
scroll to position [239, 0]
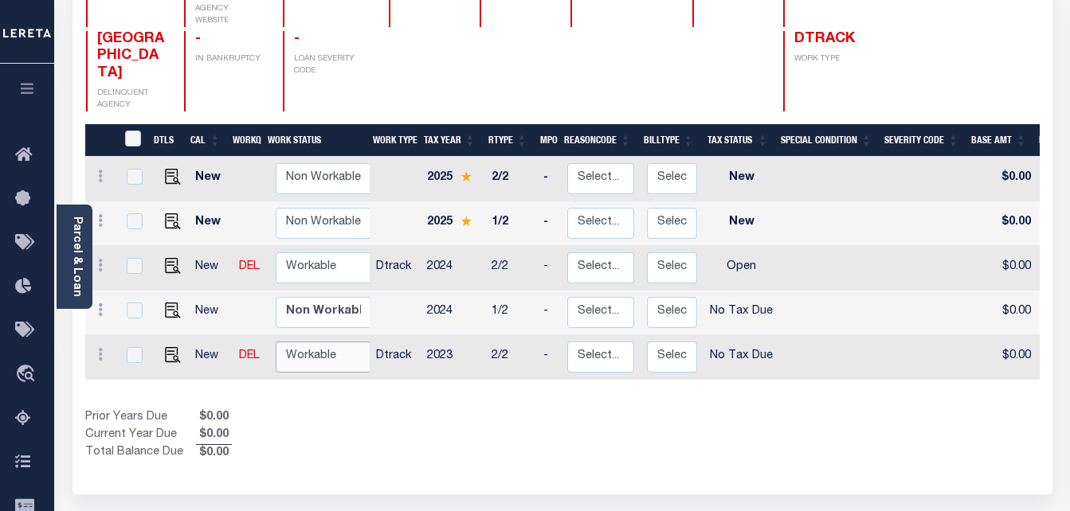
click at [331, 342] on select "Non Workable Workable" at bounding box center [324, 357] width 96 height 31
checkbox input "true"
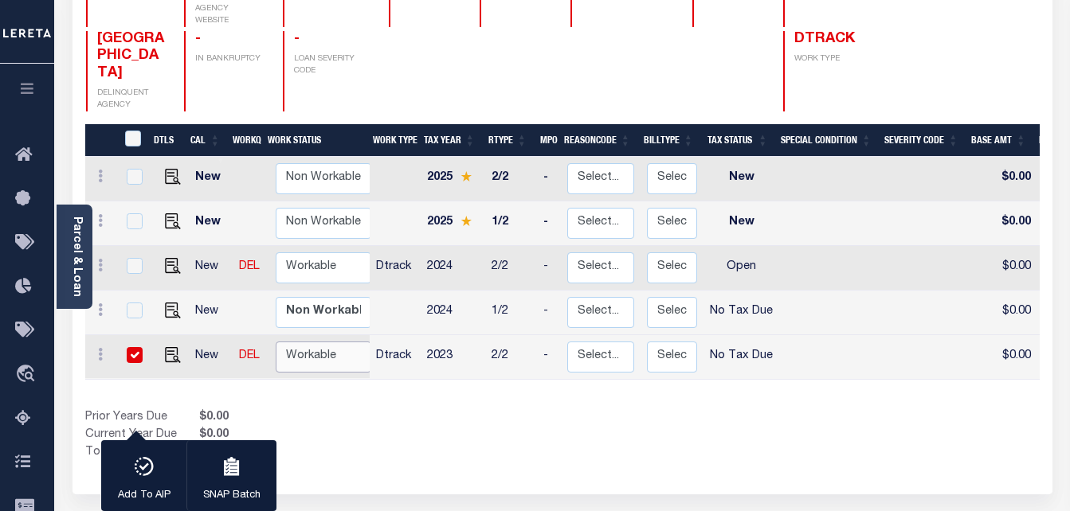
select select "true"
click at [276, 342] on select "Non Workable Workable" at bounding box center [324, 357] width 96 height 31
checkbox input "false"
